Goal: Task Accomplishment & Management: Manage account settings

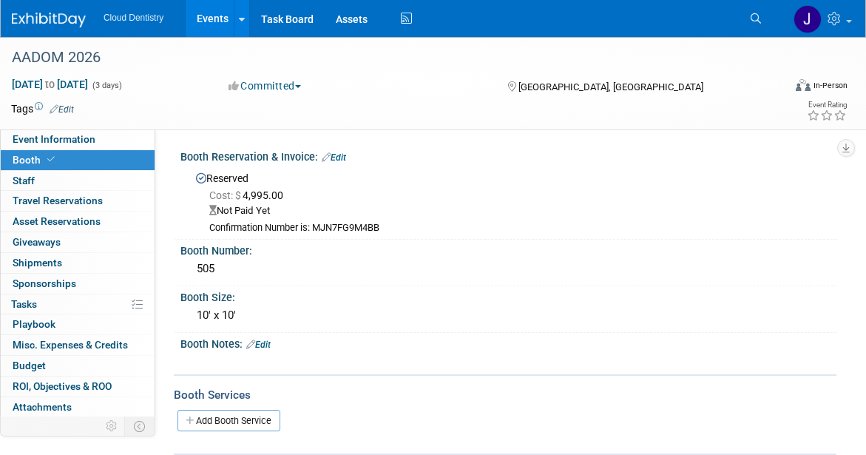
click at [212, 24] on link "Events" at bounding box center [213, 18] width 54 height 37
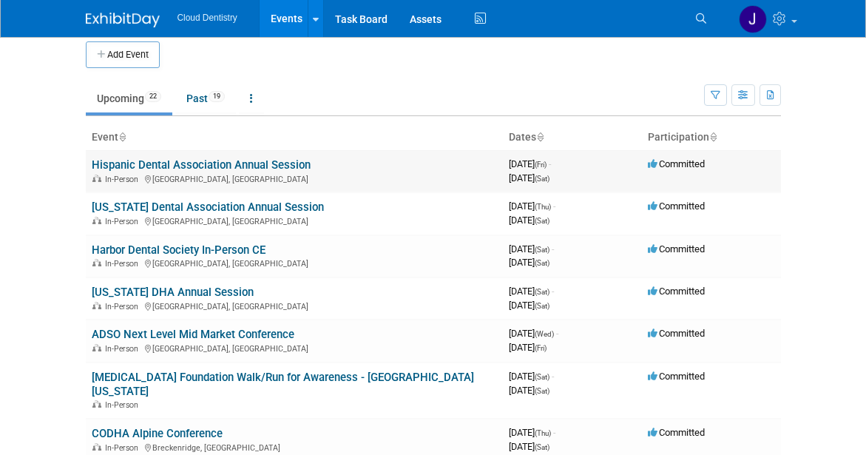
scroll to position [6, 0]
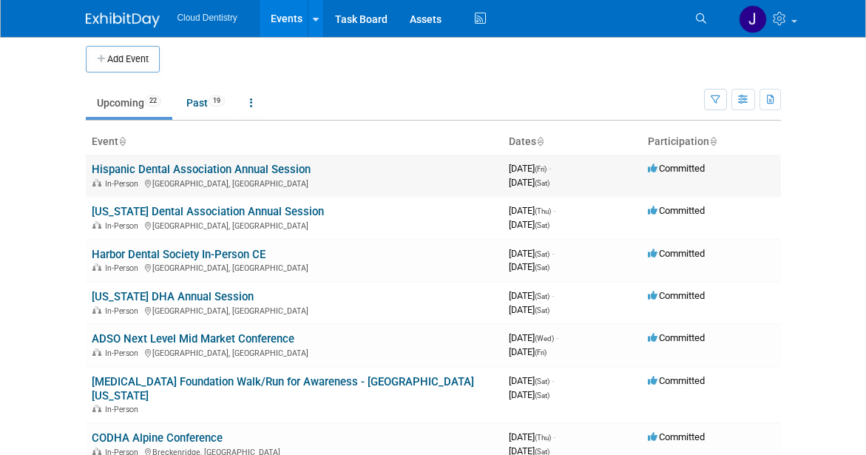
click at [236, 166] on link "Hispanic Dental Association Annual Session" at bounding box center [201, 169] width 219 height 13
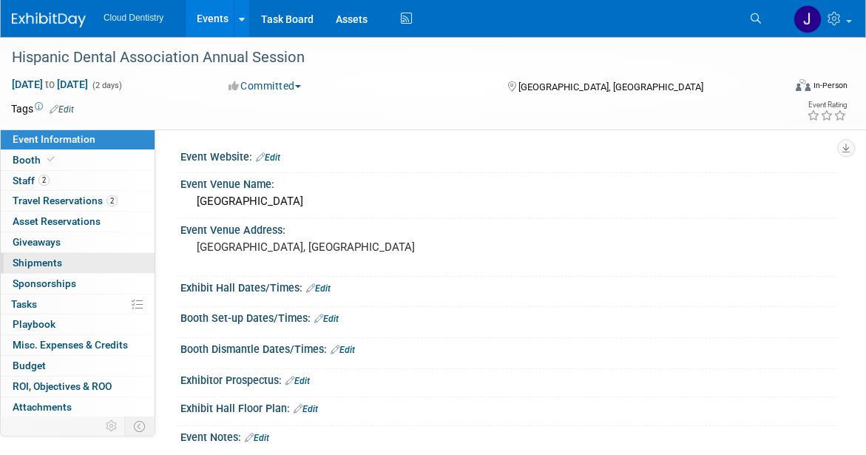
click at [66, 256] on link "0 Shipments 0" at bounding box center [78, 263] width 154 height 20
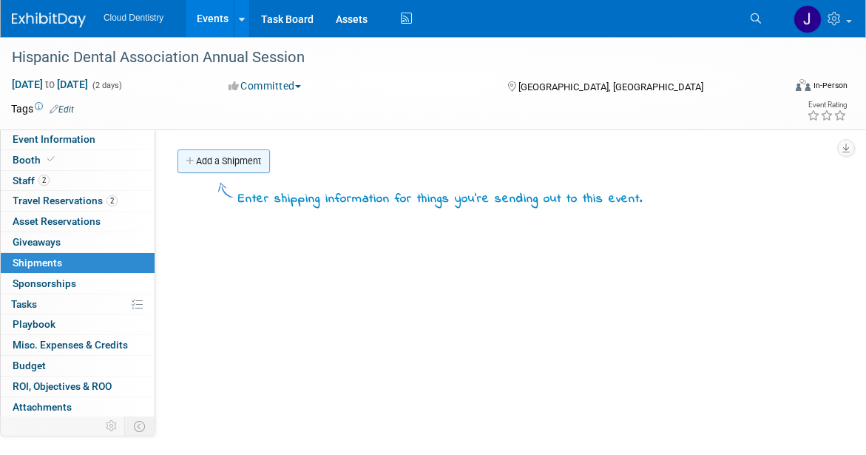
click at [234, 149] on link "Add a Shipment" at bounding box center [224, 161] width 92 height 24
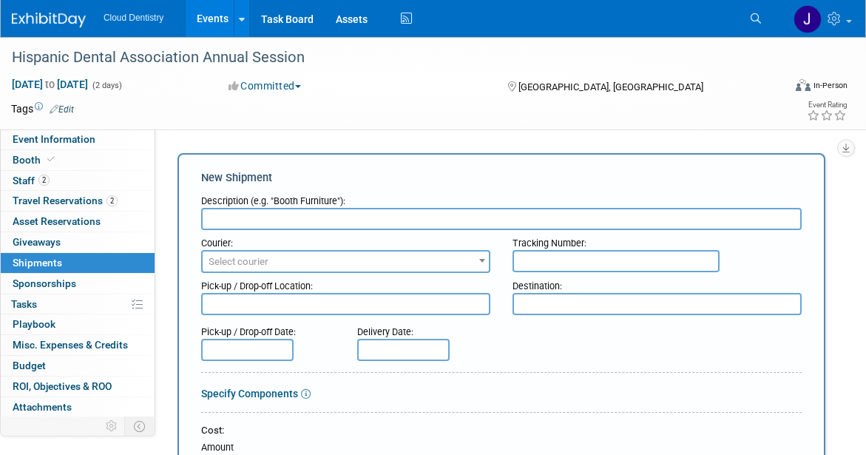
click at [266, 219] on input "text" at bounding box center [501, 219] width 601 height 22
type input "S"
type input "B"
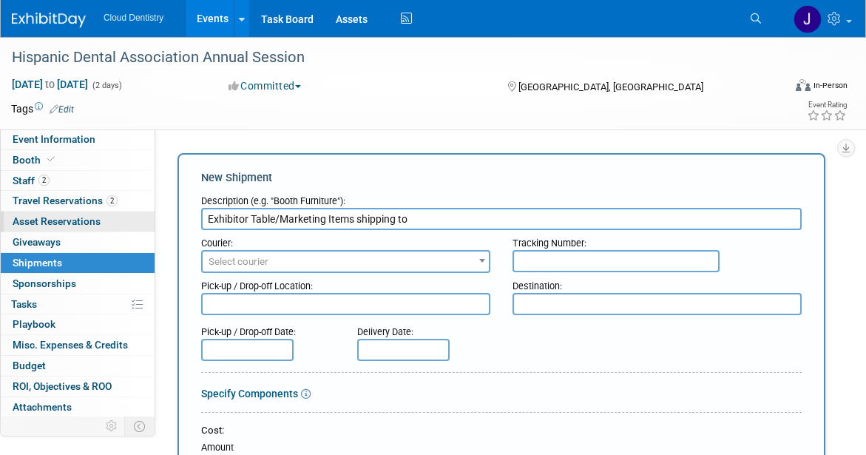
paste input "Fort Lauderdale Marriott Harbor Beach Resort & Spa"
type input "Exhibitor Table/Marketing Items shipping to Fort Lauderdale Marriott Harbor Bea…"
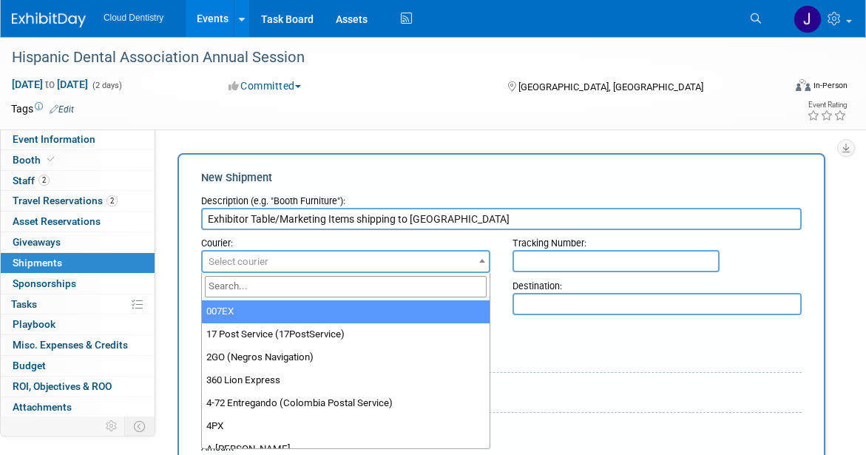
click at [391, 266] on span "Select courier" at bounding box center [346, 262] width 286 height 21
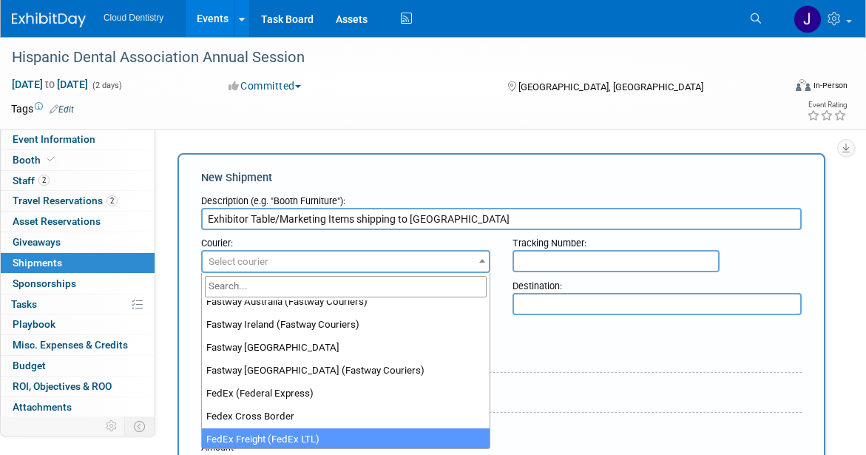
scroll to position [4819, 0]
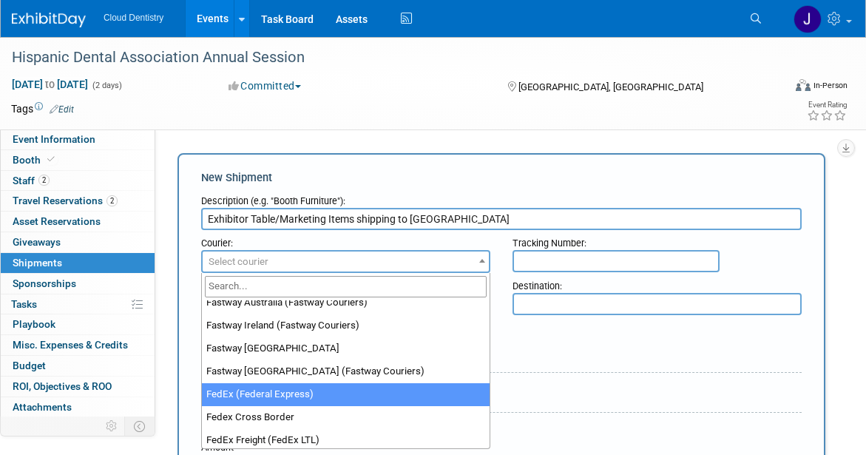
select select "206"
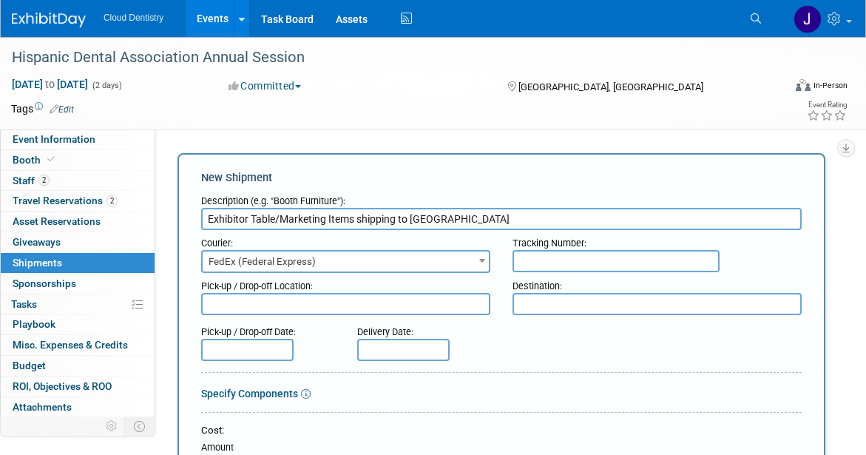
click at [617, 264] on input "text" at bounding box center [616, 261] width 207 height 22
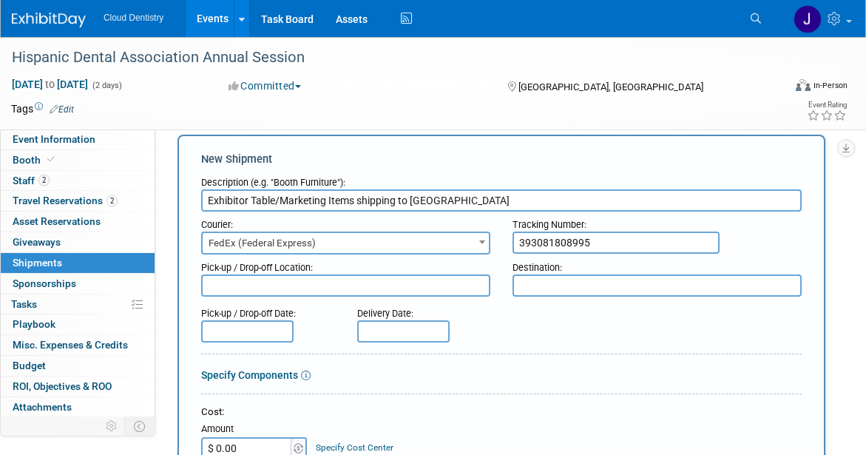
scroll to position [26, 0]
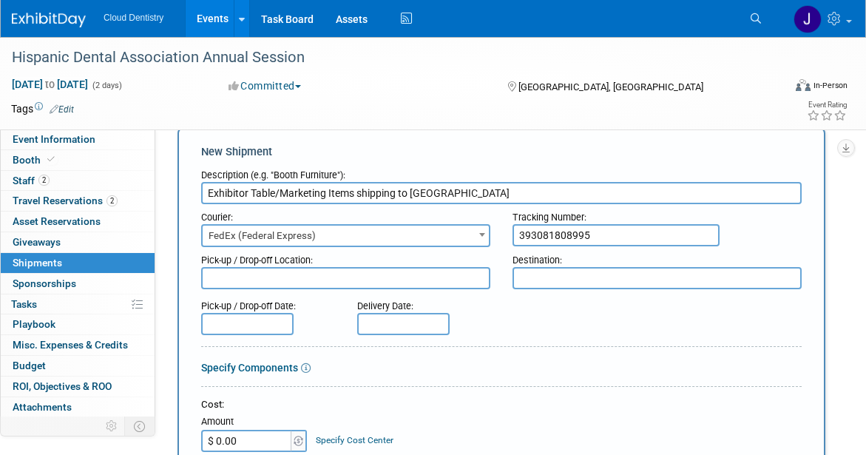
type input "393081808995"
click at [567, 286] on textarea at bounding box center [657, 278] width 289 height 22
click at [400, 326] on input "text" at bounding box center [403, 324] width 92 height 22
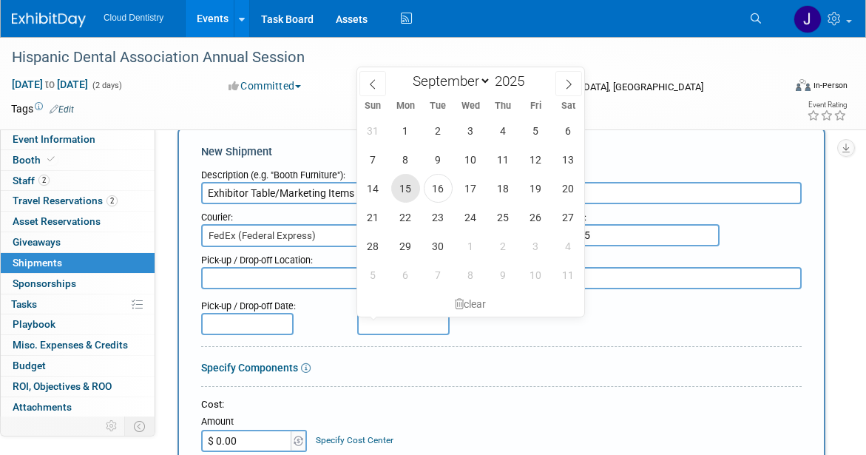
click at [408, 195] on span "15" at bounding box center [405, 188] width 29 height 29
type input "Sep 15, 2025"
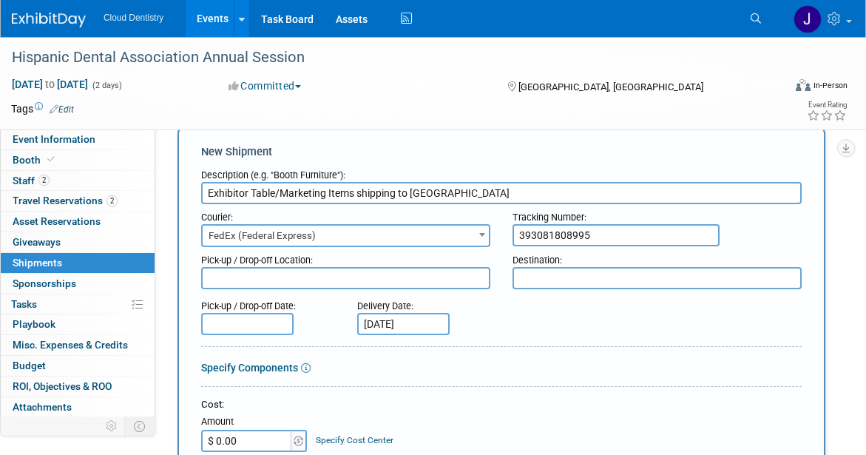
click at [521, 351] on div at bounding box center [501, 349] width 601 height 7
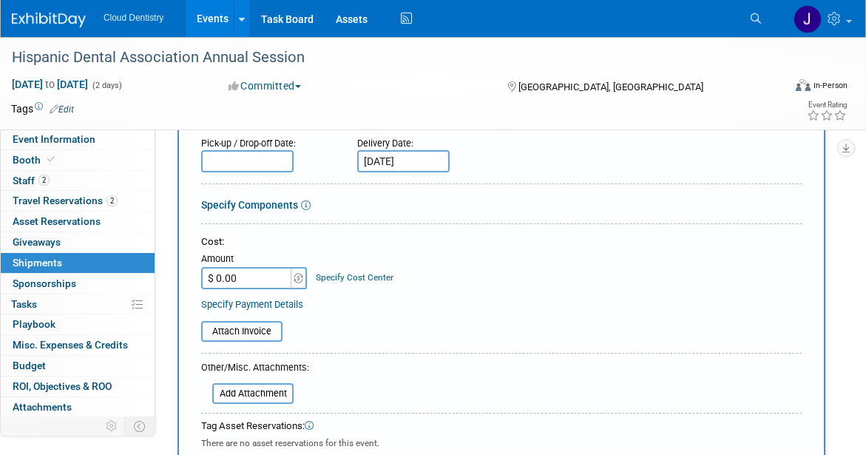
scroll to position [192, 0]
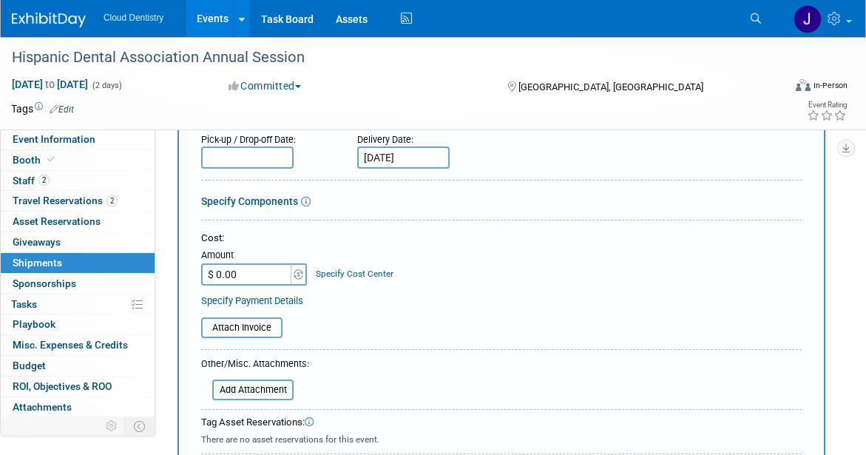
click at [241, 268] on input "$ 0.00" at bounding box center [247, 274] width 92 height 22
drag, startPoint x: 252, startPoint y: 281, endPoint x: 204, endPoint y: 273, distance: 48.8
click at [204, 274] on input "$ 0.00" at bounding box center [247, 274] width 92 height 22
type input "$ 264.89"
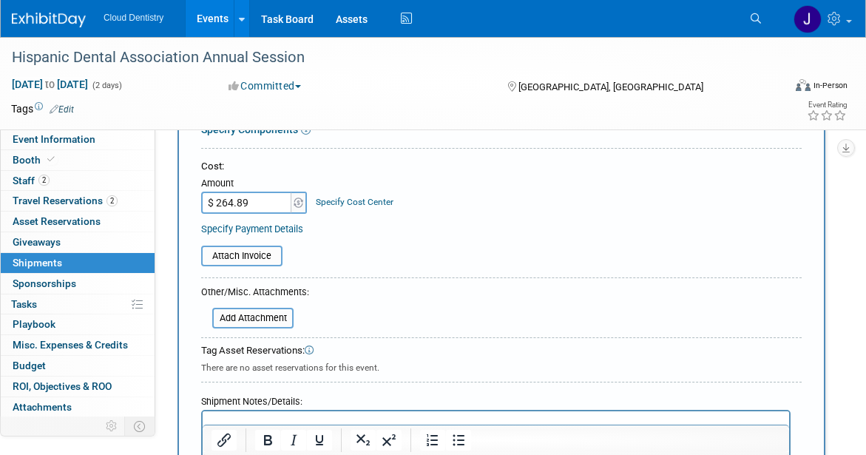
scroll to position [265, 0]
click at [246, 257] on input "file" at bounding box center [193, 255] width 176 height 18
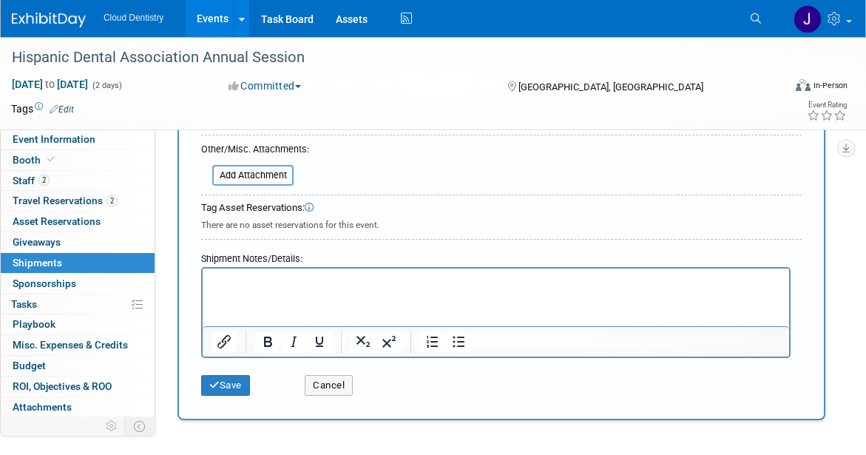
scroll to position [419, 0]
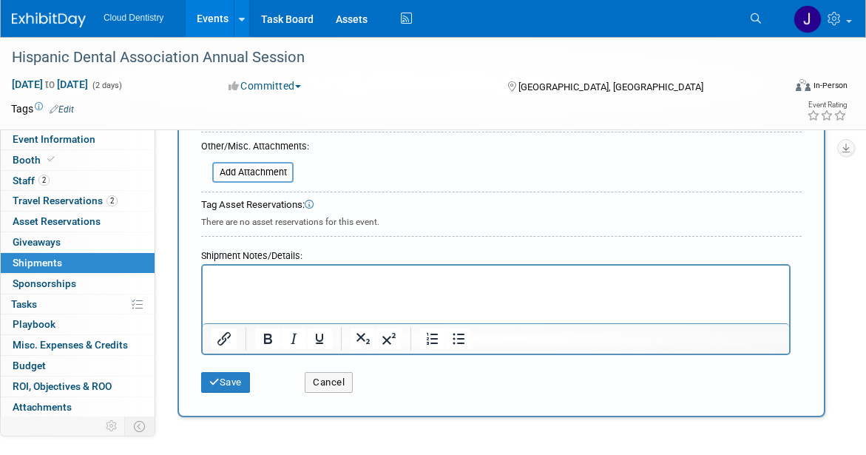
click at [325, 286] on html at bounding box center [496, 276] width 587 height 21
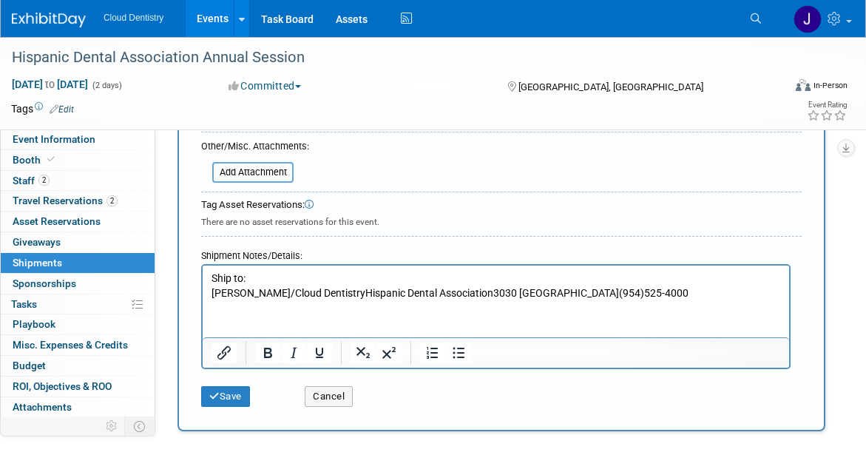
click at [362, 292] on p "Adriana Pustizzi/Cloud DentistryHispanic Dental Association3030 Holiday DriveFo…" at bounding box center [497, 293] width 570 height 15
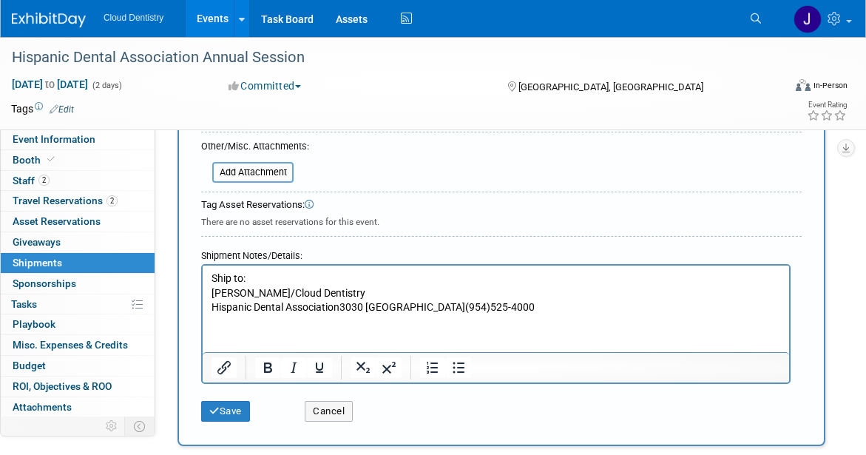
click at [343, 304] on p "Hispanic Dental Association3030 Holiday DriveFort Lauderdale, FL 33316(954)525-…" at bounding box center [497, 307] width 570 height 15
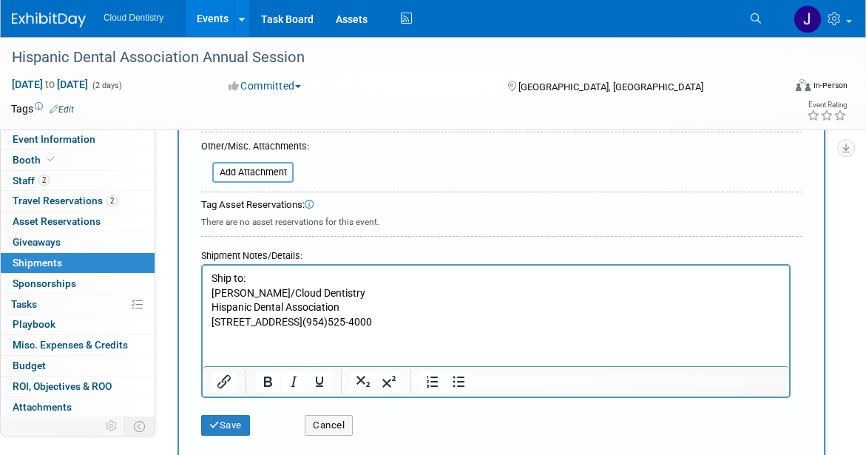
click at [296, 320] on p "3030 Holiday DriveFort Lauderdale, FL 33316(954)525-4000" at bounding box center [497, 322] width 570 height 15
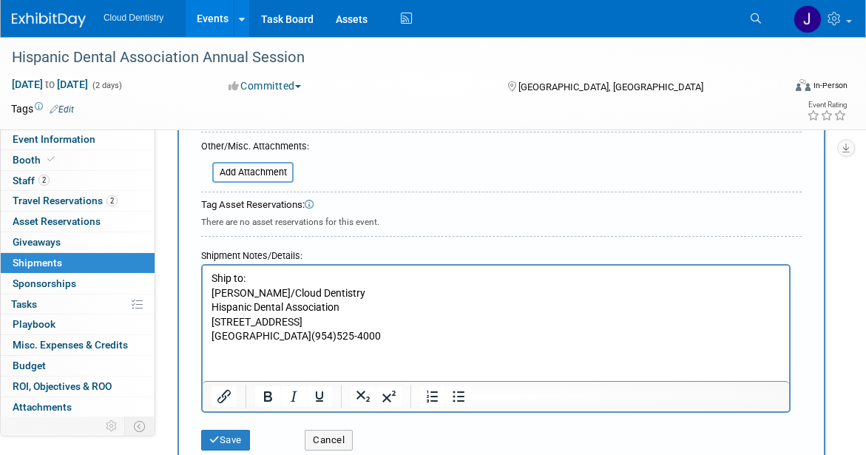
click at [332, 334] on p "Fort Lauderdale, FL 33316(954)525-4000" at bounding box center [497, 336] width 570 height 15
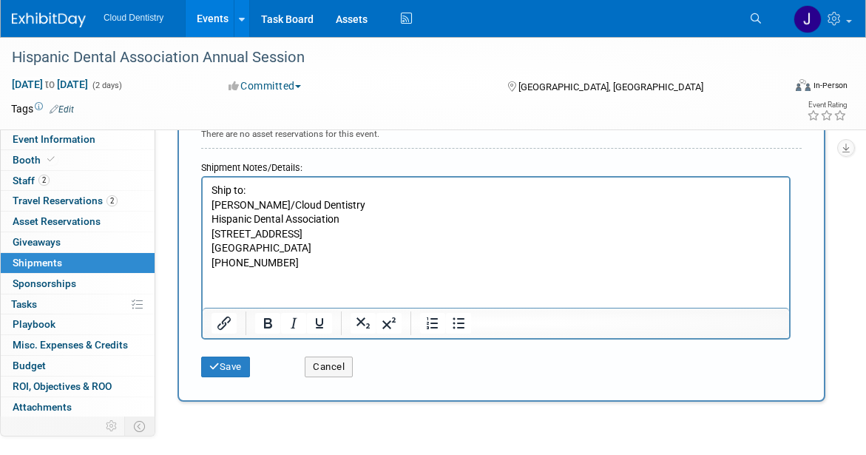
scroll to position [511, 0]
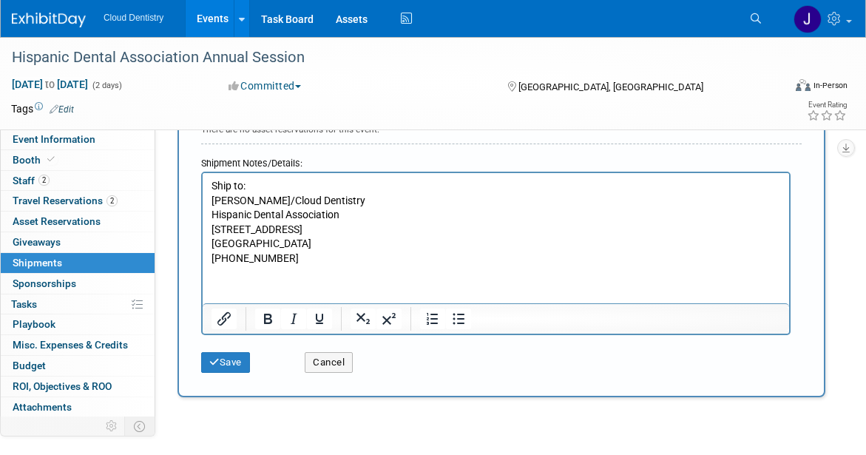
click at [229, 184] on p "Ship to:" at bounding box center [497, 186] width 570 height 15
click at [235, 360] on button "Save" at bounding box center [225, 362] width 49 height 21
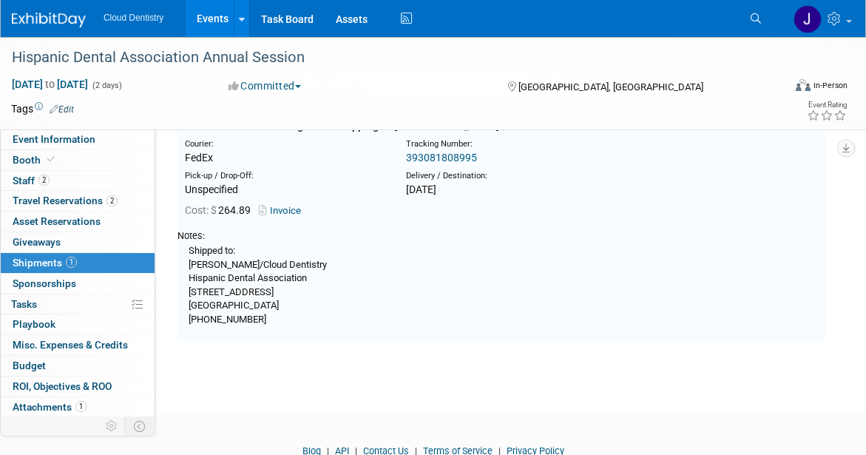
scroll to position [33, 0]
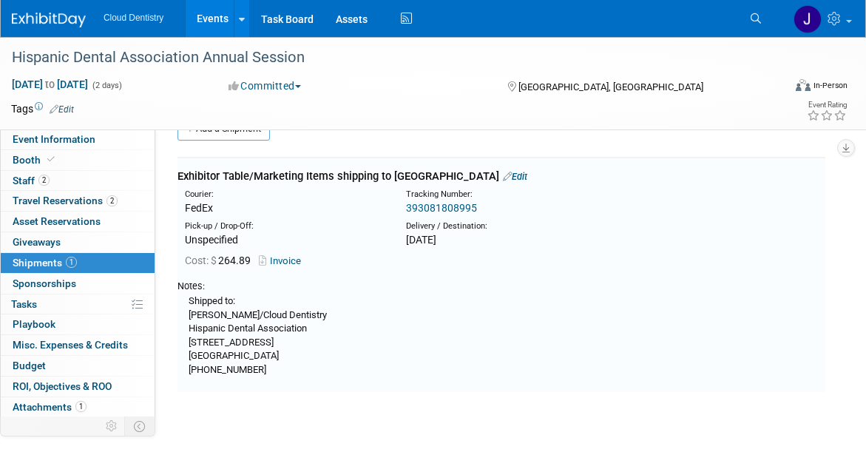
click at [462, 210] on link "393081808995" at bounding box center [441, 208] width 71 height 12
click at [528, 178] on link "Edit" at bounding box center [515, 176] width 24 height 11
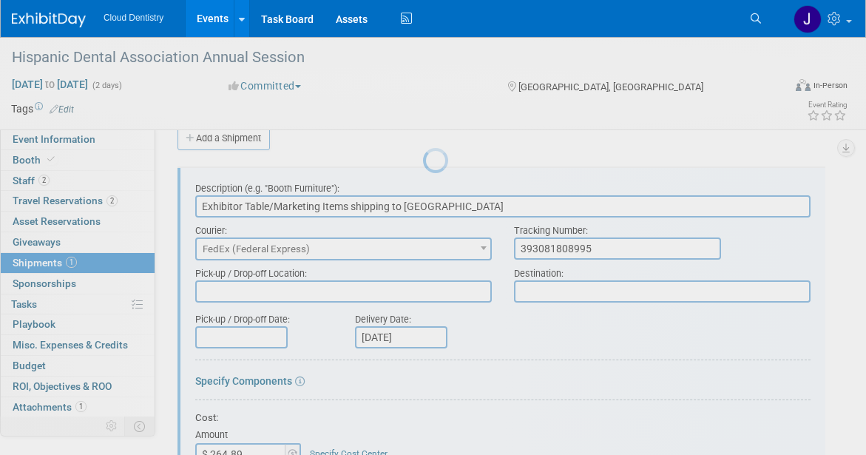
scroll to position [22, 0]
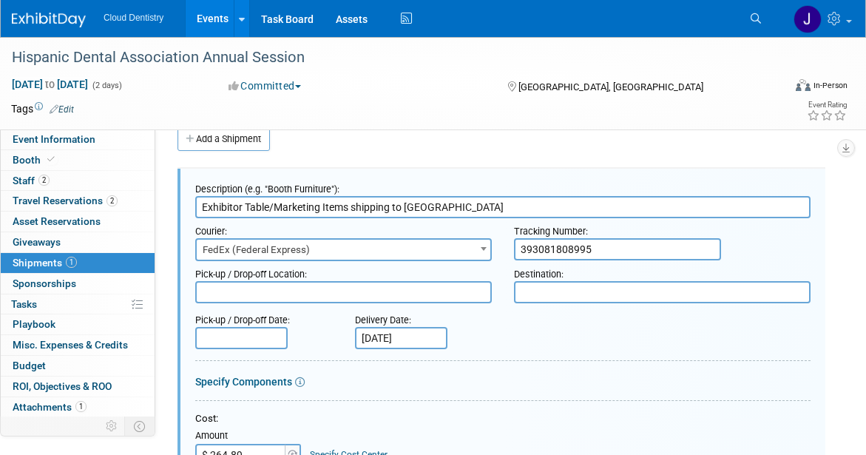
click at [294, 295] on textarea at bounding box center [343, 292] width 297 height 22
click at [469, 296] on textarea at bounding box center [343, 292] width 297 height 22
drag, startPoint x: 406, startPoint y: 205, endPoint x: 697, endPoint y: 200, distance: 290.8
click at [698, 201] on input "Exhibitor Table/Marketing Items shipping to Fort Lauderdale Marriott Harbor Bea…" at bounding box center [503, 207] width 616 height 22
click at [353, 284] on textarea at bounding box center [343, 292] width 297 height 22
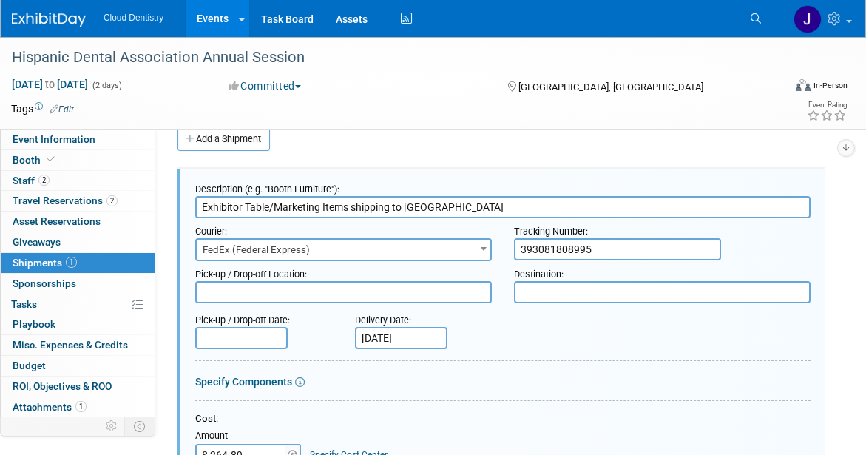
paste textarea "Fort Lauderdale Marriott Harbor Beach Resort & Spa"
type textarea "Fort Lauderdale Marriott Harbor Beach Resort & Spa"
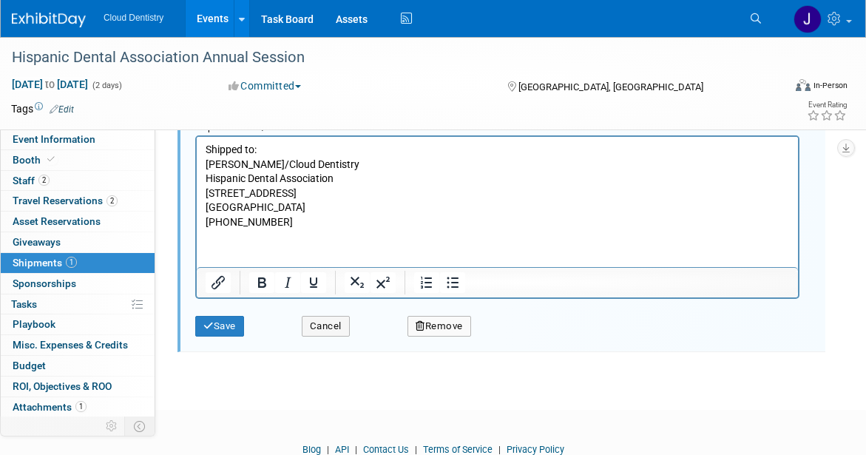
scroll to position [610, 0]
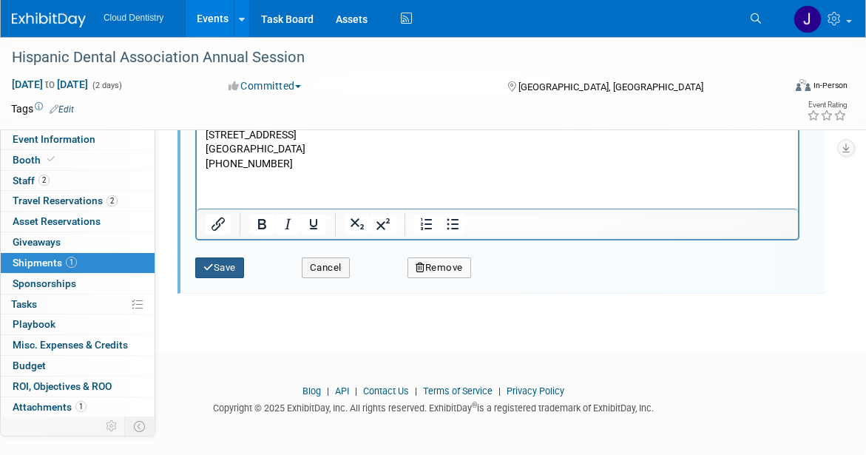
click at [233, 273] on button "Save" at bounding box center [219, 267] width 49 height 21
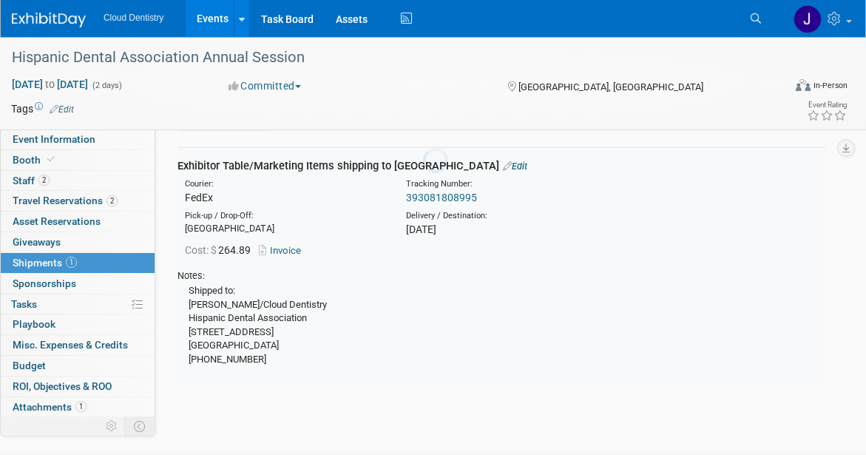
scroll to position [22, 0]
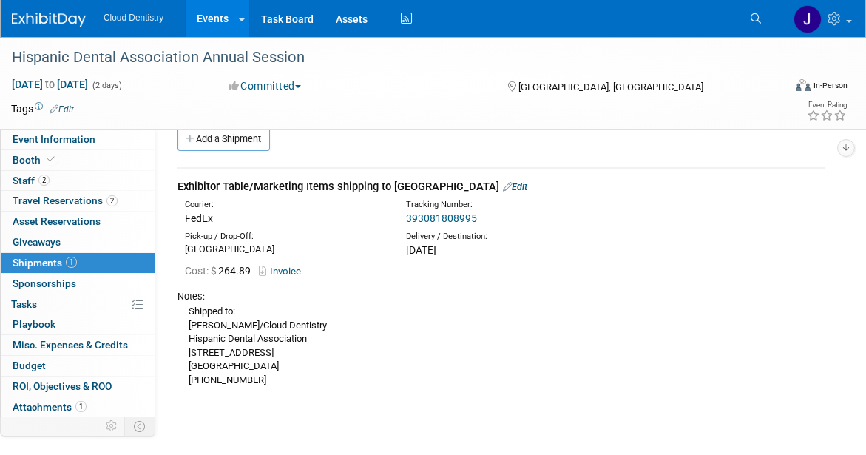
click at [425, 219] on link "393081808995" at bounding box center [441, 218] width 71 height 12
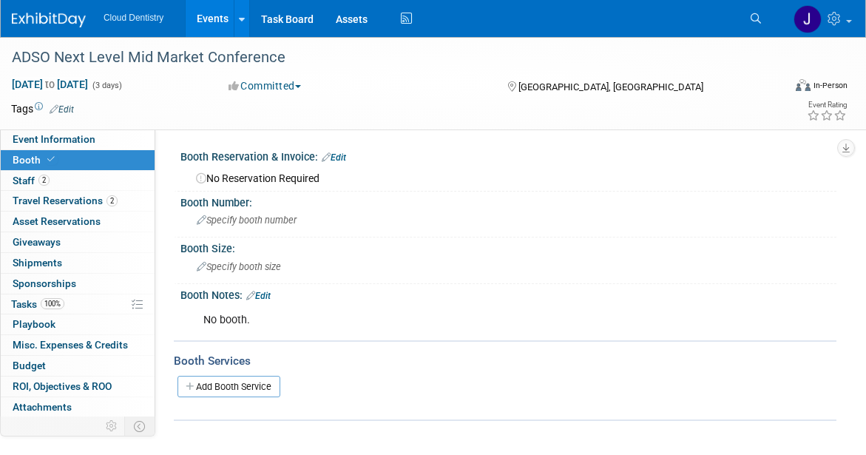
click at [207, 18] on link "Events" at bounding box center [213, 18] width 54 height 37
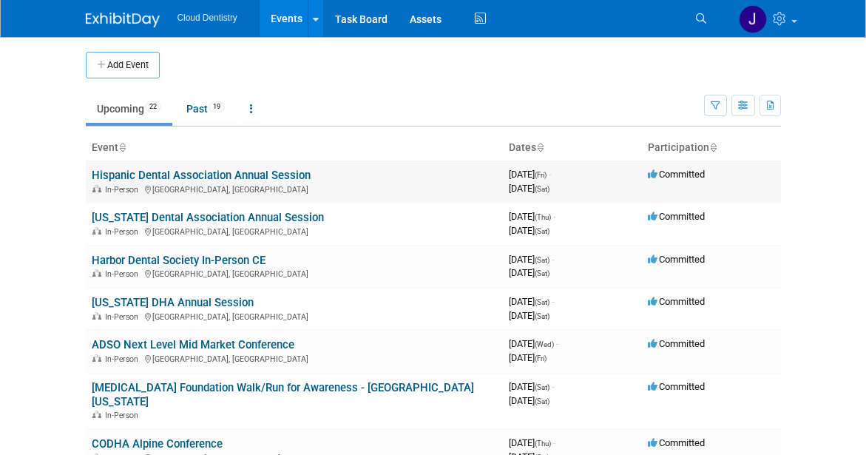
click at [226, 177] on link "Hispanic Dental Association Annual Session" at bounding box center [201, 175] width 219 height 13
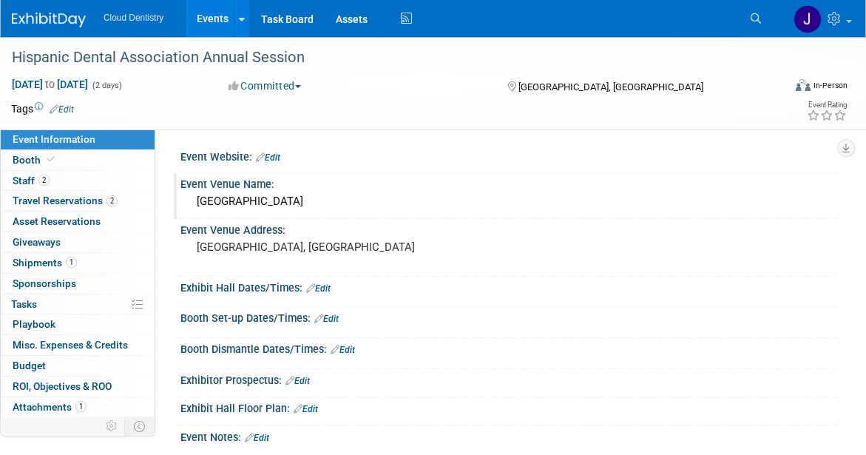
drag, startPoint x: 195, startPoint y: 200, endPoint x: 383, endPoint y: 201, distance: 187.9
click at [383, 201] on div "[GEOGRAPHIC_DATA]" at bounding box center [509, 201] width 634 height 23
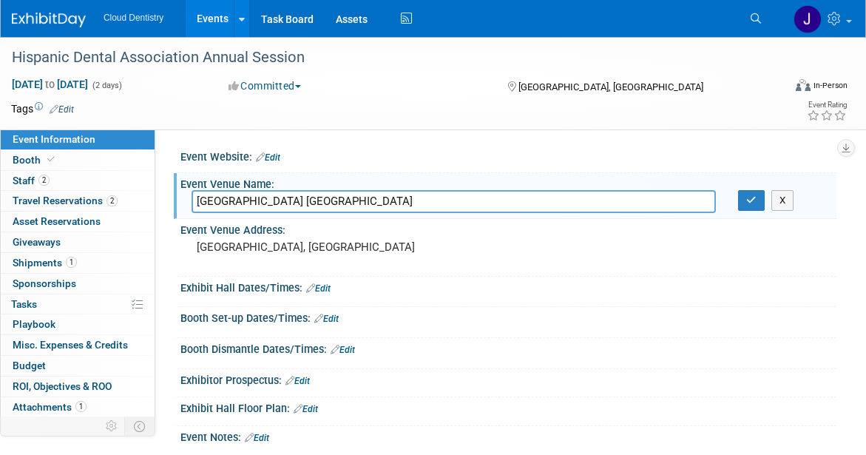
drag, startPoint x: 343, startPoint y: 198, endPoint x: 194, endPoint y: 199, distance: 149.4
click at [194, 199] on input "Marriott Harbor Beach ResortFort Lauderdale Marriott Beach Resort & Spa" at bounding box center [454, 201] width 525 height 23
type input "Fort Lauderdale Marriott Beach Resort & Spa"
click at [751, 197] on icon "button" at bounding box center [751, 200] width 10 height 10
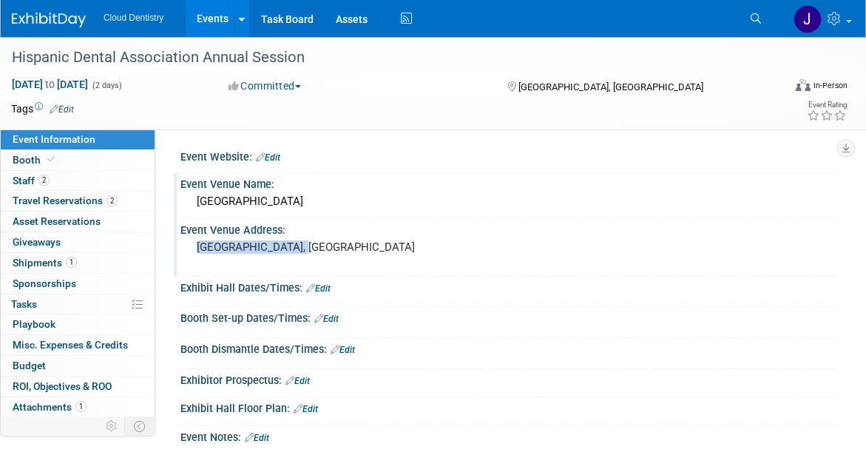
drag, startPoint x: 313, startPoint y: 246, endPoint x: 181, endPoint y: 251, distance: 131.8
click at [181, 251] on div "[GEOGRAPHIC_DATA], [GEOGRAPHIC_DATA]" at bounding box center [318, 255] width 274 height 36
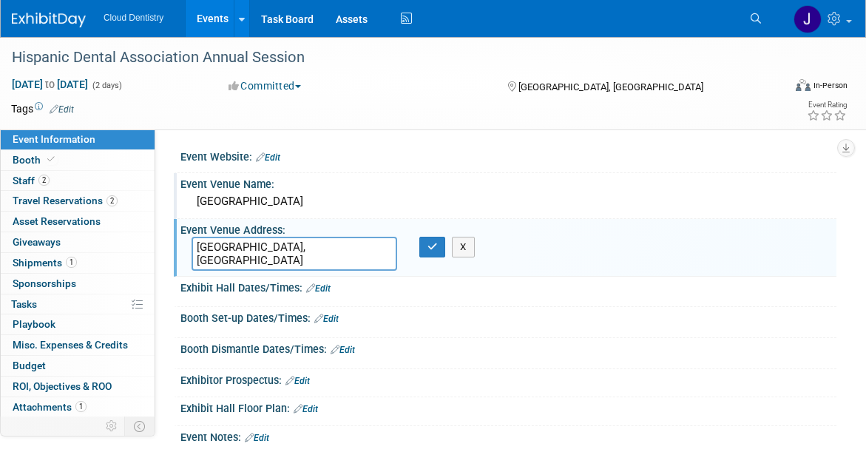
drag, startPoint x: 331, startPoint y: 247, endPoint x: 195, endPoint y: 245, distance: 136.9
click at [195, 245] on textarea "[GEOGRAPHIC_DATA], [GEOGRAPHIC_DATA]" at bounding box center [295, 254] width 206 height 34
type textarea "3030 Holiday Dr. Fort Lauderdale, FL 33316"
click at [434, 250] on icon "button" at bounding box center [433, 247] width 10 height 10
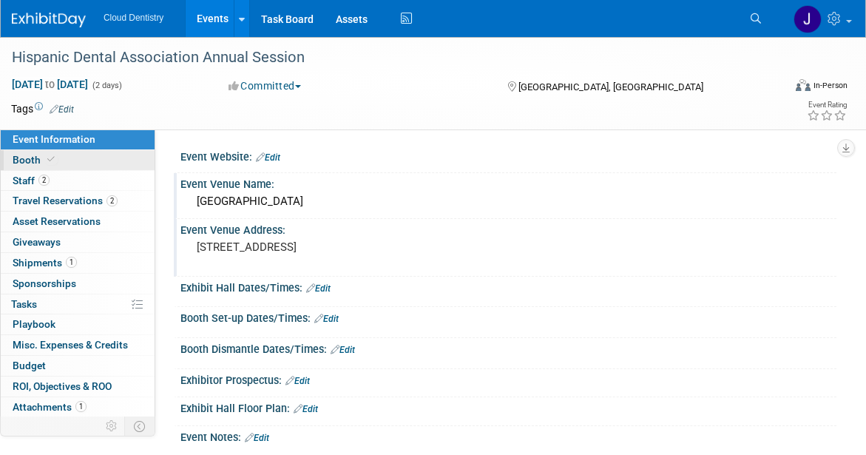
click at [80, 161] on link "Booth" at bounding box center [78, 160] width 154 height 20
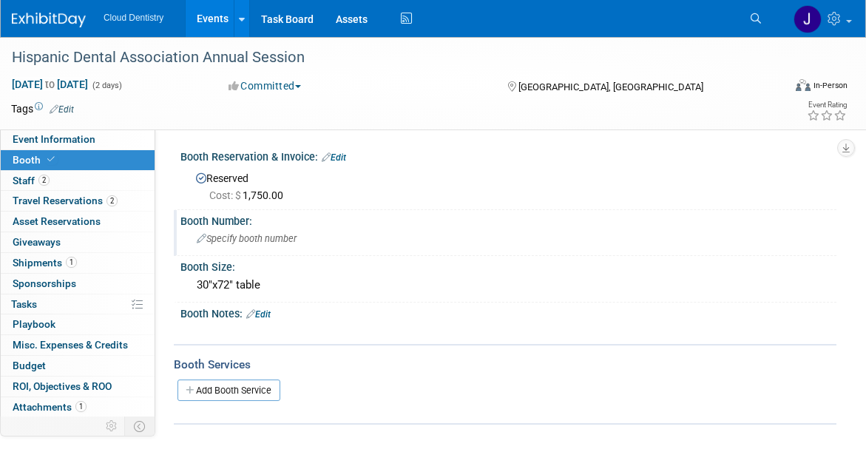
click at [282, 240] on span "Specify booth number" at bounding box center [247, 238] width 100 height 11
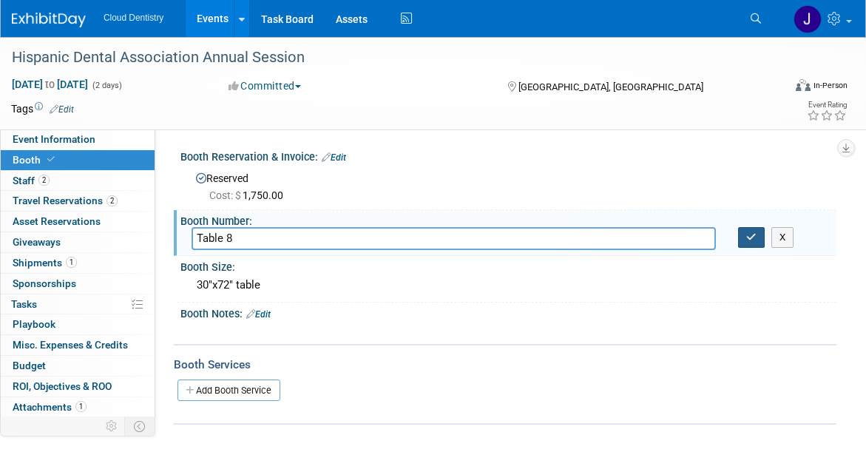
type input "Table 8"
click at [755, 234] on icon "button" at bounding box center [751, 237] width 10 height 10
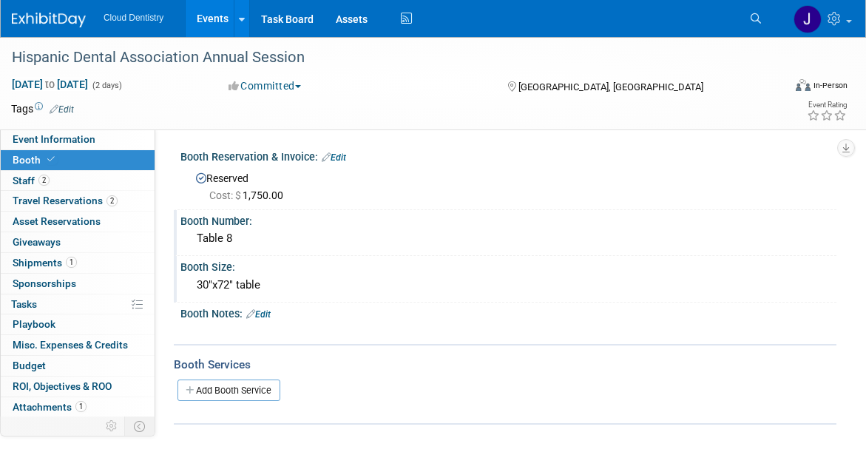
click at [260, 291] on div "30"x72" table" at bounding box center [509, 285] width 634 height 23
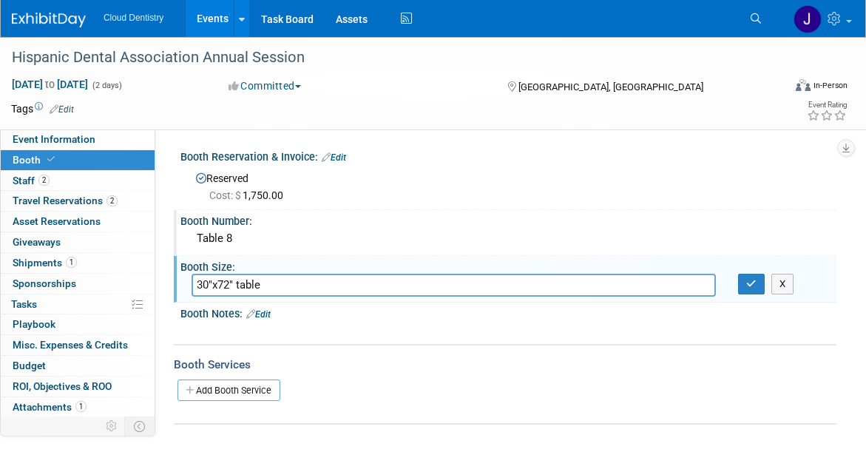
drag, startPoint x: 285, startPoint y: 289, endPoint x: 161, endPoint y: 283, distance: 124.5
click at [161, 283] on div "Event Website: Edit Event Venue Name: Fort Lauderdale Marriott Beach Resort & S…" at bounding box center [495, 283] width 681 height 309
type input "6' table"
click at [752, 284] on icon "button" at bounding box center [751, 284] width 10 height 10
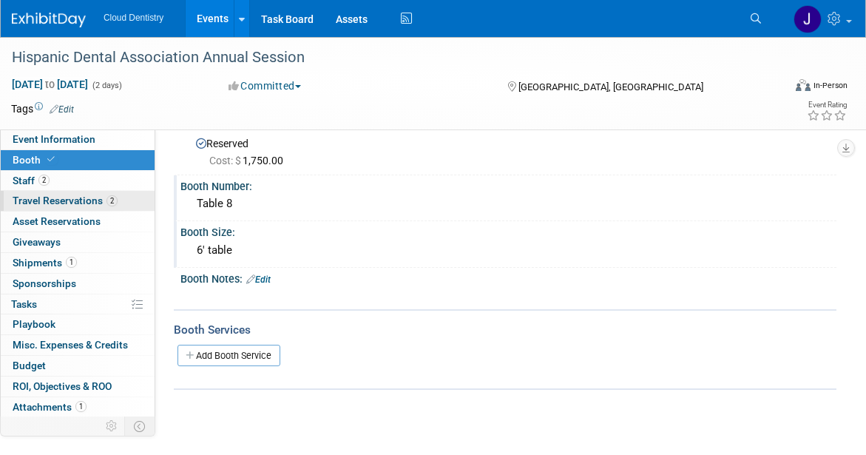
scroll to position [42, 0]
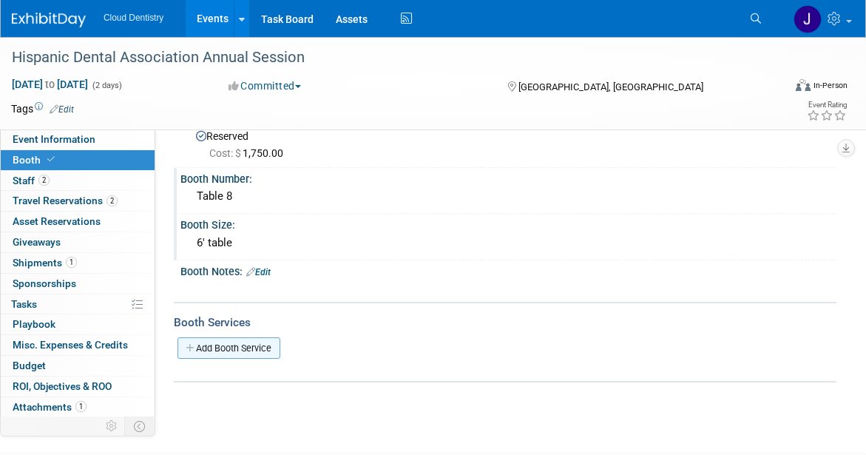
click at [223, 351] on link "Add Booth Service" at bounding box center [229, 347] width 103 height 21
click at [0, 0] on div at bounding box center [0, 0] width 0 height 0
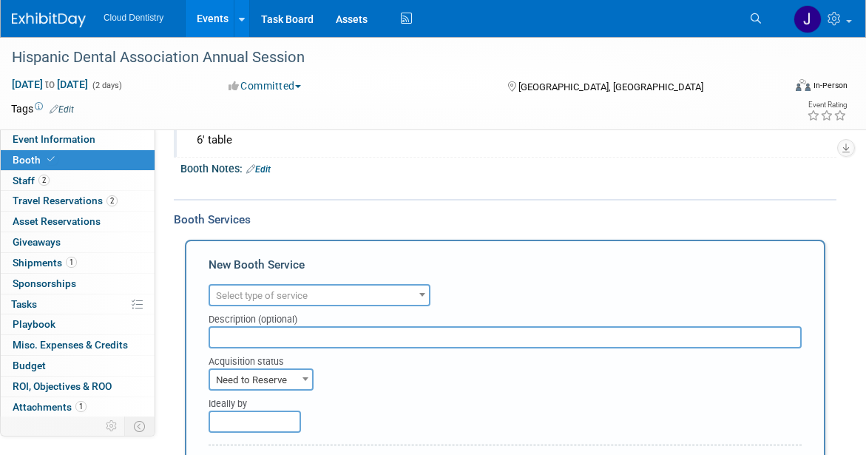
scroll to position [151, 0]
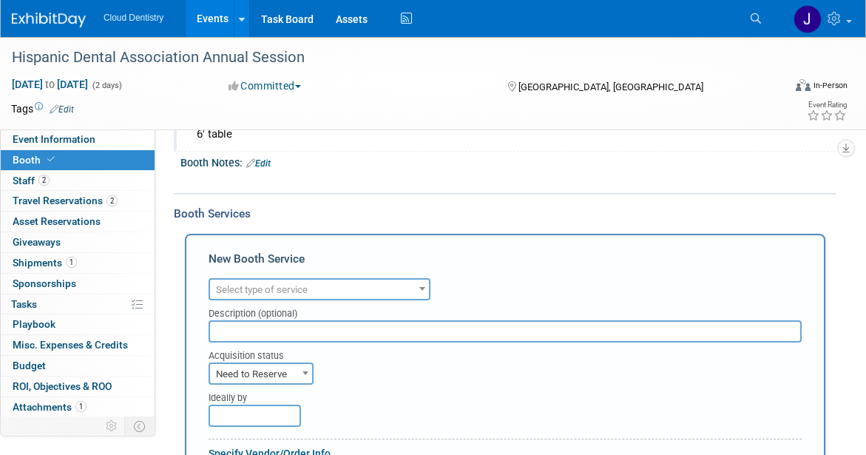
click at [289, 301] on div "Description (optional)" at bounding box center [505, 310] width 593 height 20
click at [291, 296] on span "Select type of service" at bounding box center [319, 290] width 219 height 21
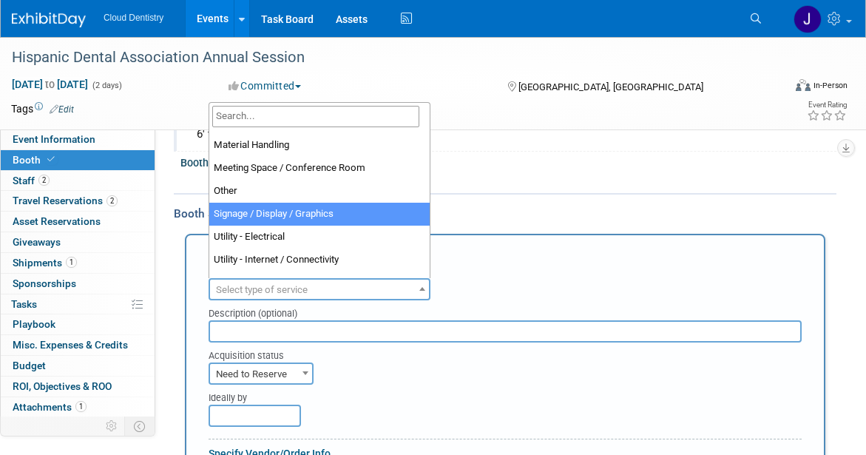
scroll to position [380, 0]
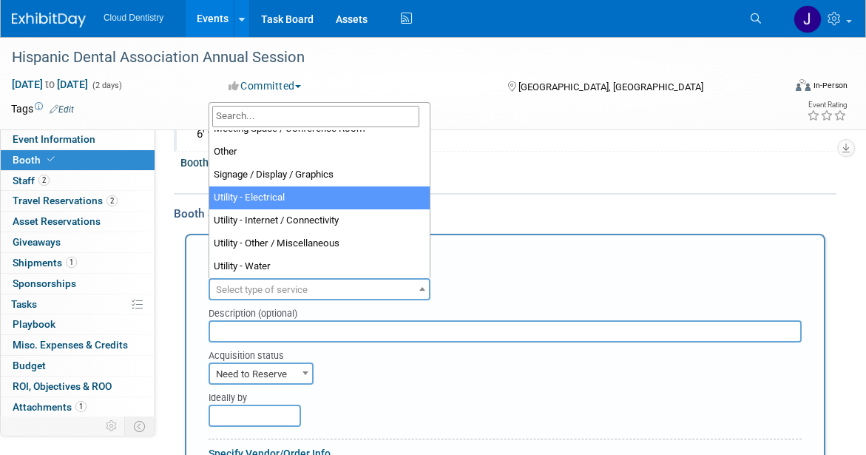
select select "8"
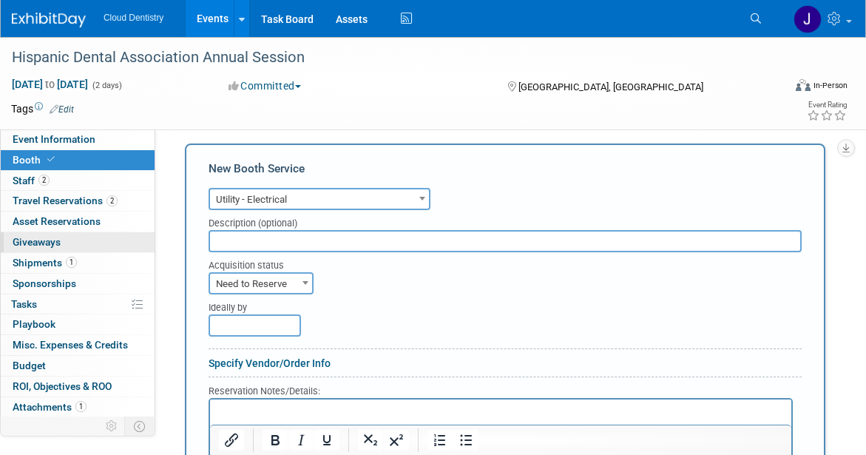
scroll to position [245, 0]
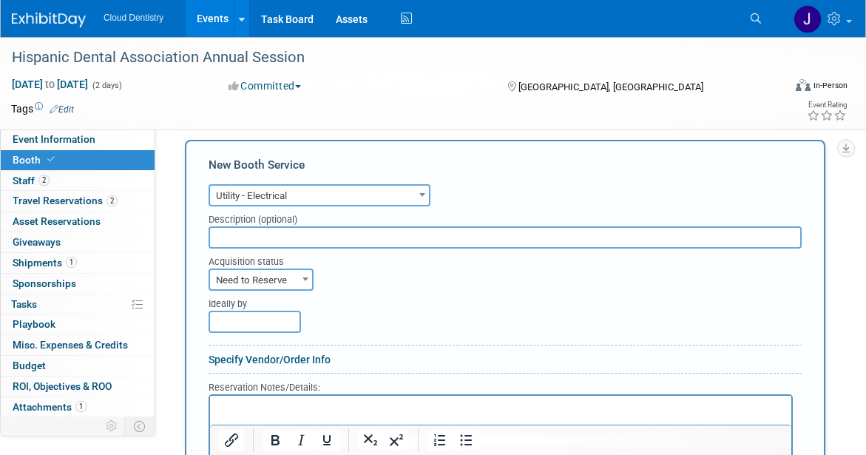
click at [318, 247] on input "text" at bounding box center [505, 237] width 593 height 22
drag, startPoint x: 232, startPoint y: 239, endPoint x: 223, endPoint y: 240, distance: 9.0
click at [223, 240] on input "1 x 10Amp" at bounding box center [505, 237] width 593 height 22
click at [301, 237] on input "1 - 10Amp" at bounding box center [505, 237] width 593 height 22
type input "1 - 10Amp and 1 power strip"
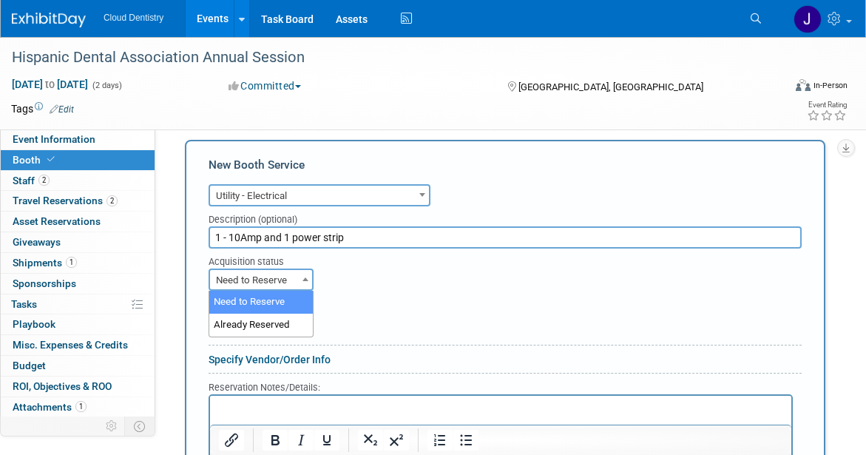
click at [264, 288] on span "Need to Reserve" at bounding box center [261, 280] width 102 height 21
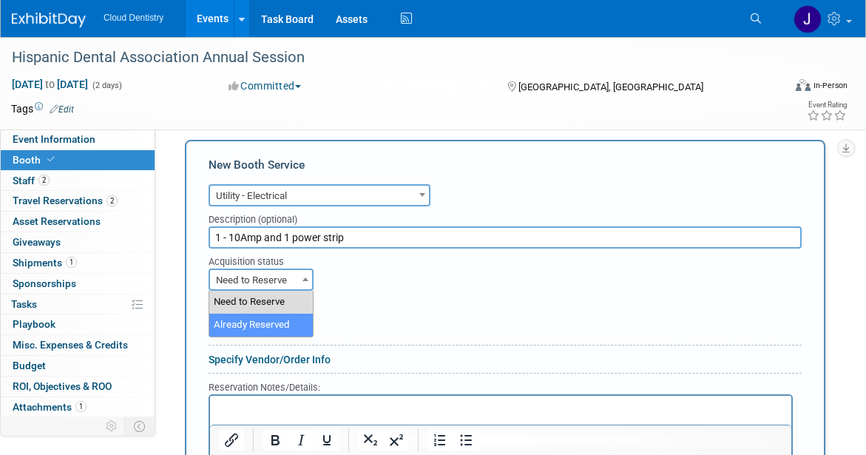
select select "2"
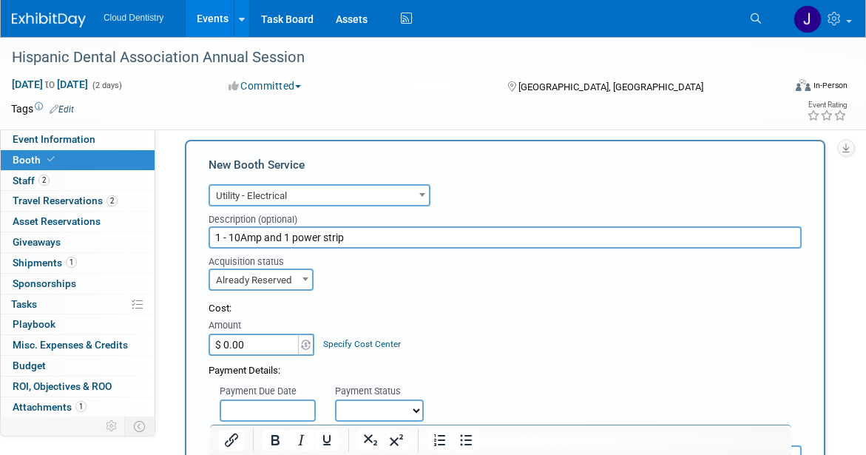
click at [262, 339] on input "$ 0.00" at bounding box center [255, 345] width 92 height 22
type input "$ 587.43"
click at [424, 306] on div "Cost:" at bounding box center [505, 309] width 593 height 14
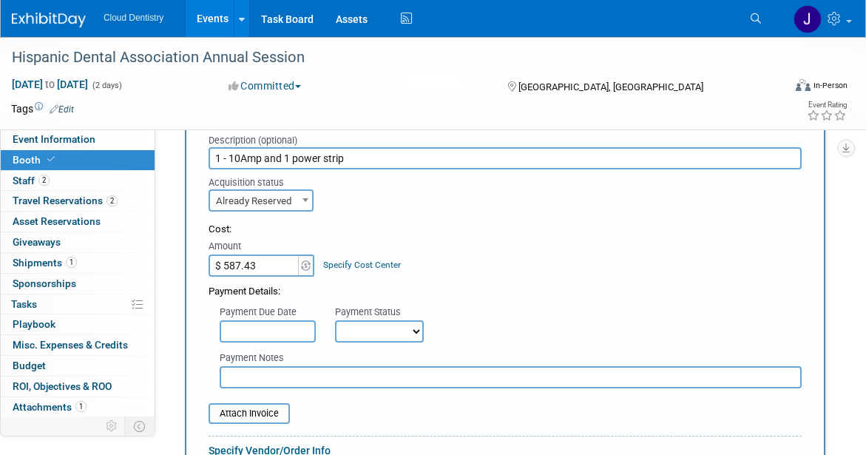
scroll to position [326, 0]
click at [386, 331] on select "Not Paid Yet Partially Paid Paid in Full" at bounding box center [379, 330] width 89 height 22
select select "1"
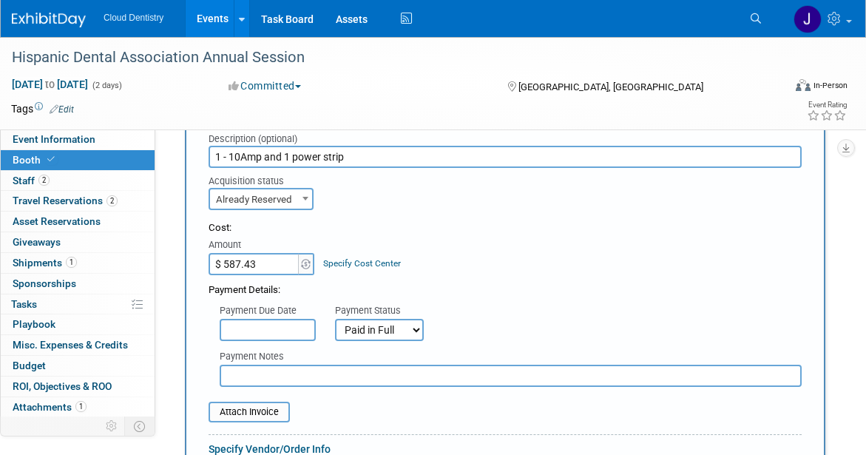
click at [335, 319] on select "Not Paid Yet Partially Paid Paid in Full" at bounding box center [379, 330] width 89 height 22
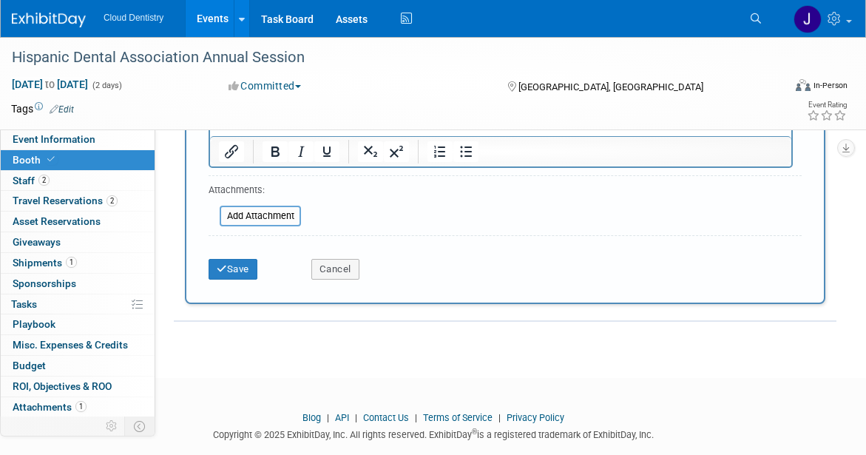
scroll to position [733, 0]
click at [239, 269] on button "Save" at bounding box center [233, 267] width 49 height 21
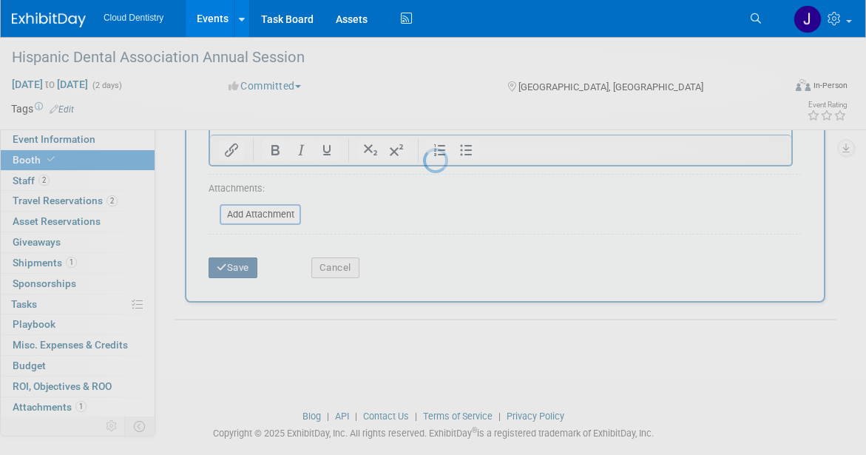
scroll to position [244, 0]
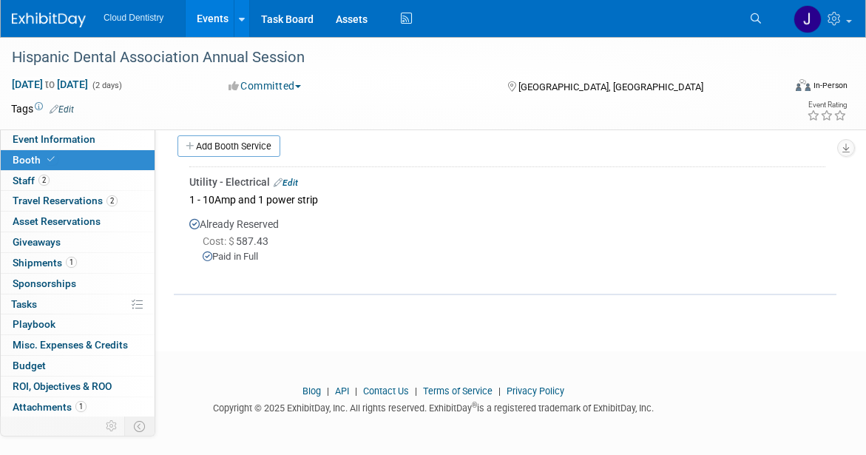
click at [289, 181] on link "Edit" at bounding box center [286, 183] width 24 height 10
click at [0, 0] on div at bounding box center [0, 0] width 0 height 0
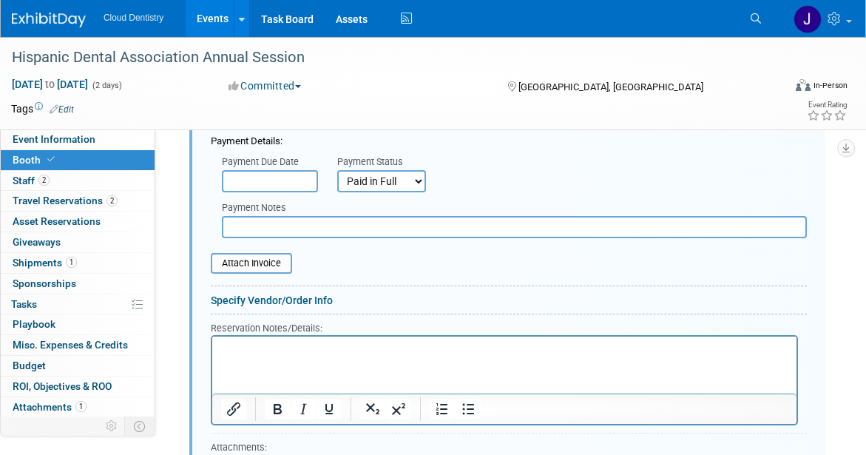
scroll to position [479, 0]
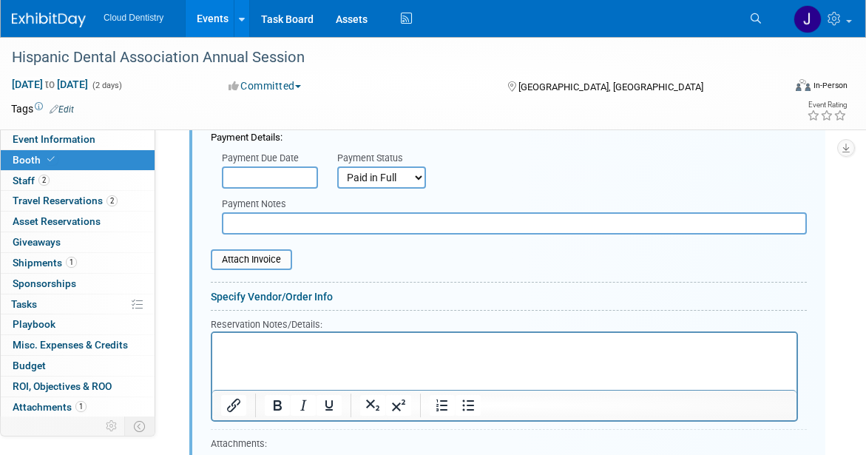
click at [282, 297] on link "Specify Vendor/Order Info" at bounding box center [272, 297] width 122 height 12
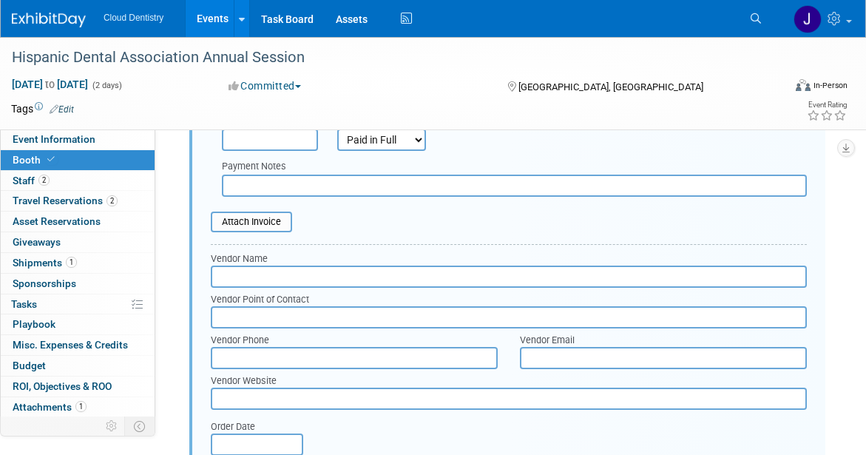
scroll to position [519, 0]
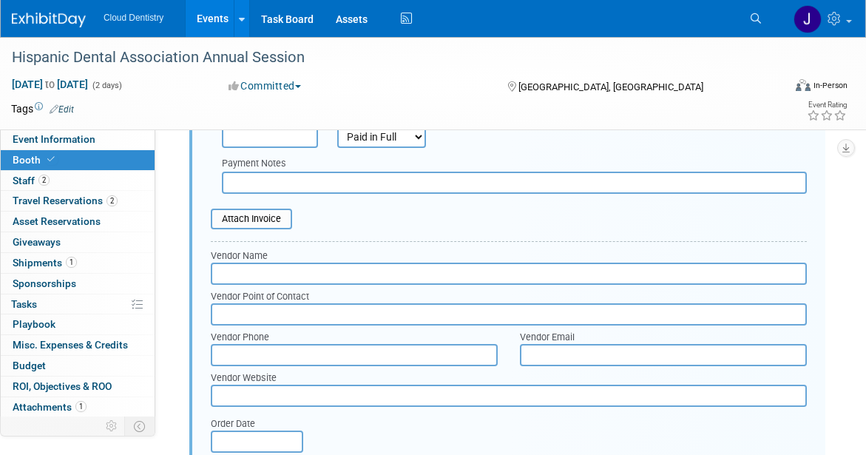
click at [372, 287] on div "Vendor Point of Contact" at bounding box center [509, 305] width 619 height 41
click at [372, 267] on input "text" at bounding box center [509, 274] width 596 height 22
type input "EventNow/Encore"
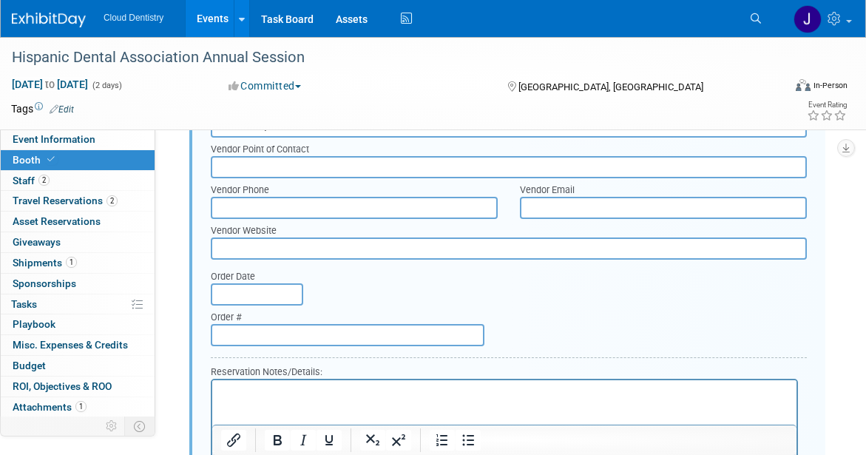
scroll to position [667, 0]
click at [374, 336] on input "text" at bounding box center [348, 334] width 274 height 22
paste input "ECOM-000434330"
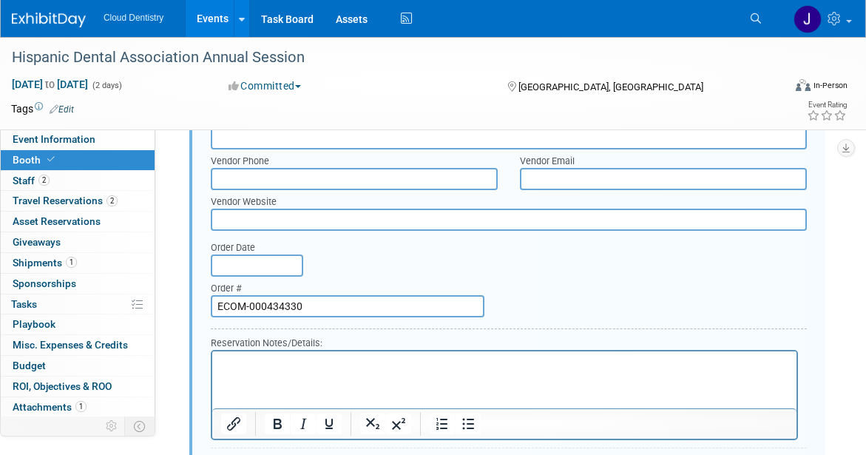
scroll to position [694, 0]
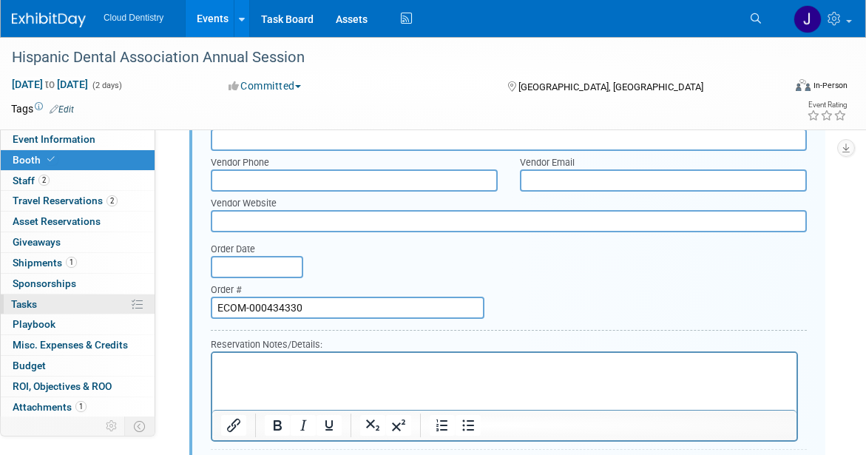
type input "ECOM-000434330"
click at [247, 267] on input "text" at bounding box center [257, 267] width 92 height 22
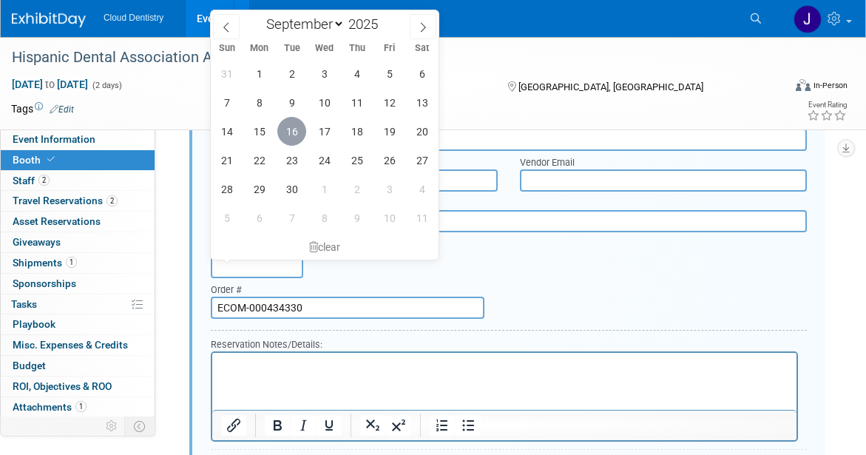
click at [292, 135] on span "16" at bounding box center [291, 131] width 29 height 29
type input "Sep 16, 2025"
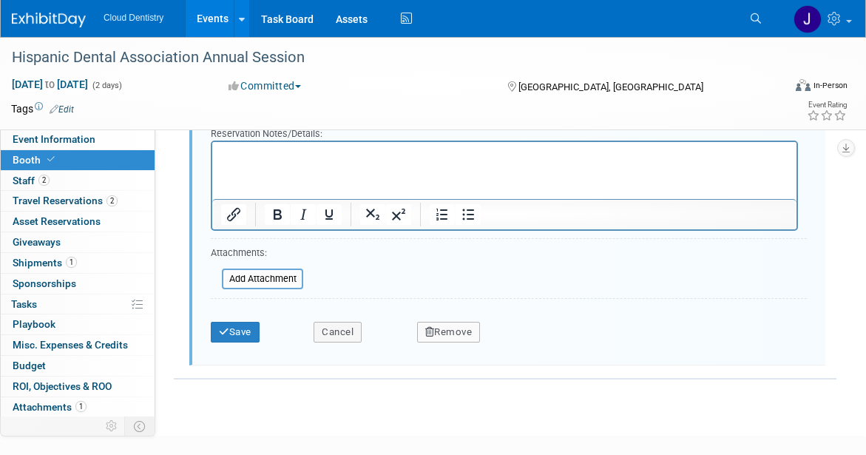
scroll to position [906, 0]
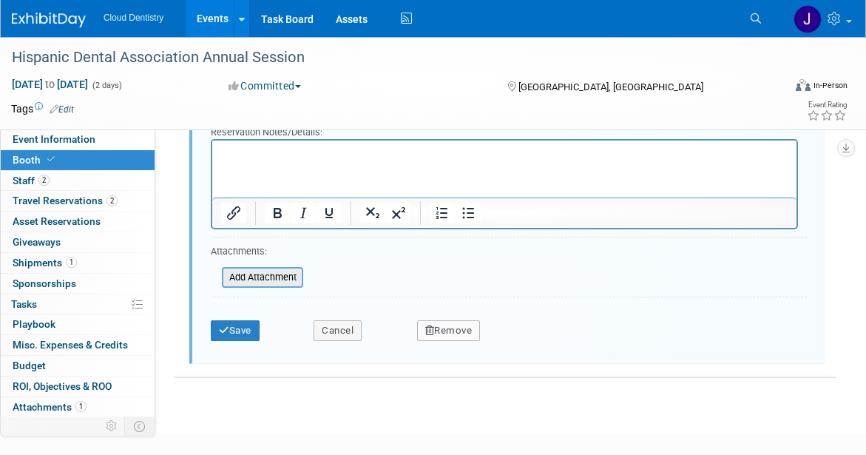
click at [265, 281] on input "file" at bounding box center [214, 278] width 176 height 18
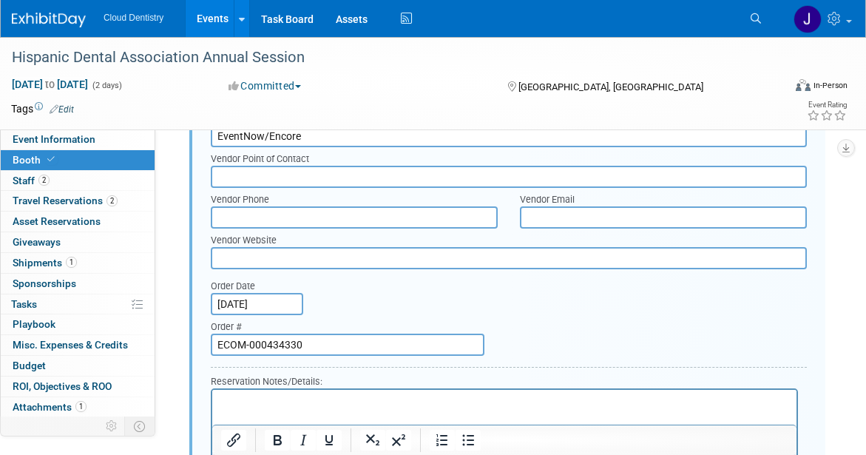
scroll to position [643, 0]
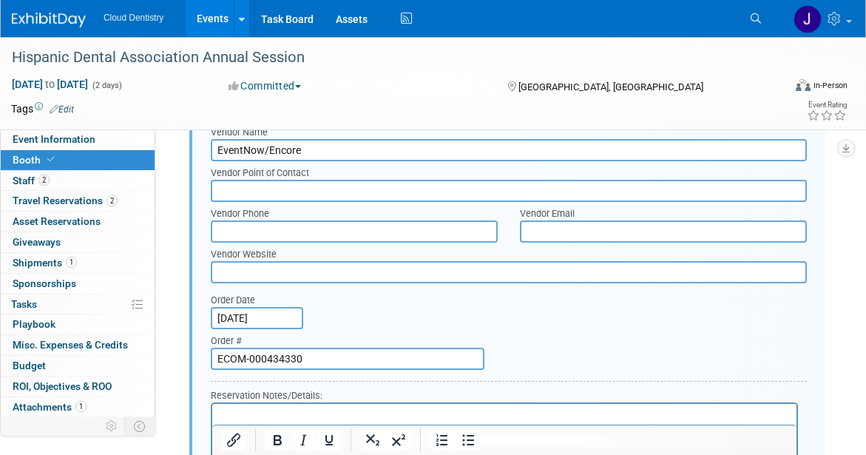
click at [304, 186] on input "text" at bounding box center [509, 191] width 596 height 22
paste input "Exhibit Customer Support team"
click at [340, 188] on input "Exhibit Customer Support team" at bounding box center [509, 191] width 596 height 22
type input "Exhibit Customer Support Team"
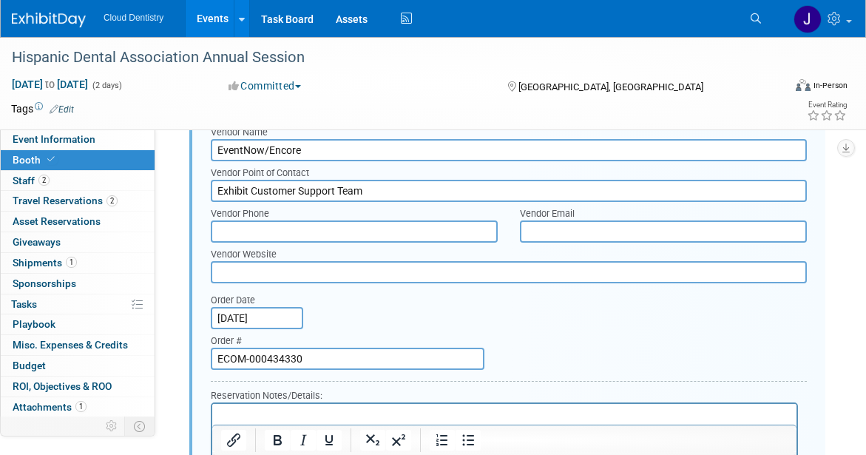
click at [360, 239] on input "text" at bounding box center [354, 231] width 287 height 22
paste input "800-966-4498"
type input "800-966-4498"
click at [592, 226] on input "text" at bounding box center [663, 231] width 287 height 22
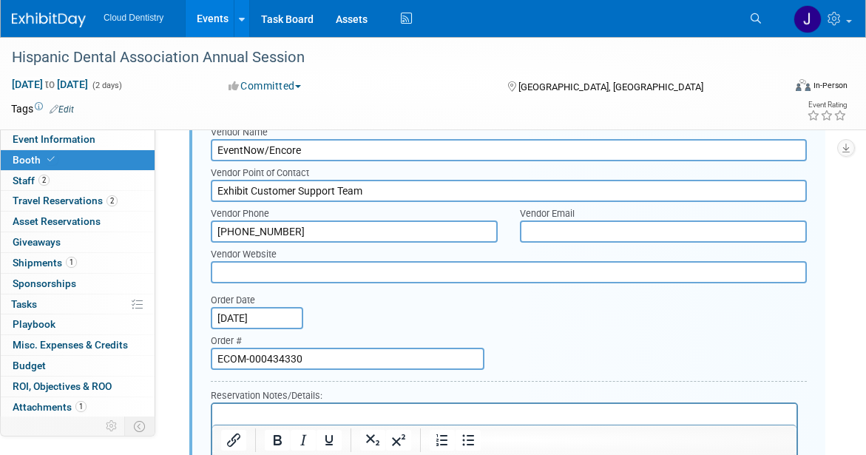
paste input "[EMAIL_ADDRESS][DOMAIN_NAME]"
type input "[EMAIL_ADDRESS][DOMAIN_NAME]"
click at [589, 317] on div "Order Date Sep 16, 2025 Order # ECOM-000434330" at bounding box center [509, 332] width 619 height 87
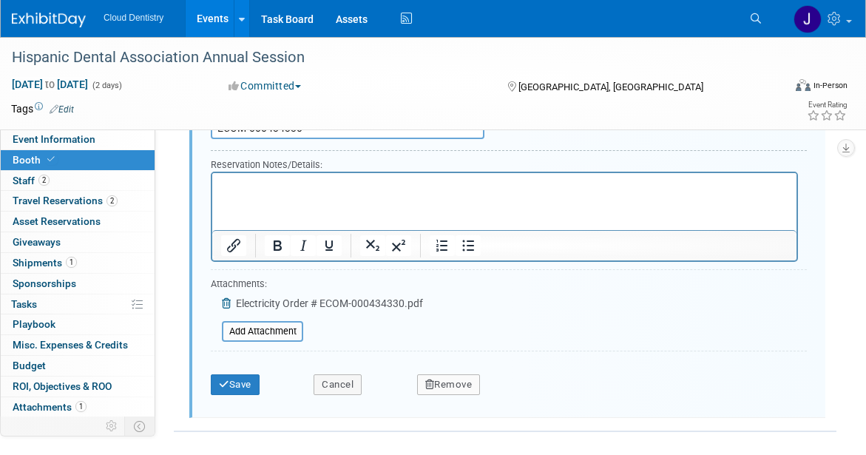
scroll to position [885, 0]
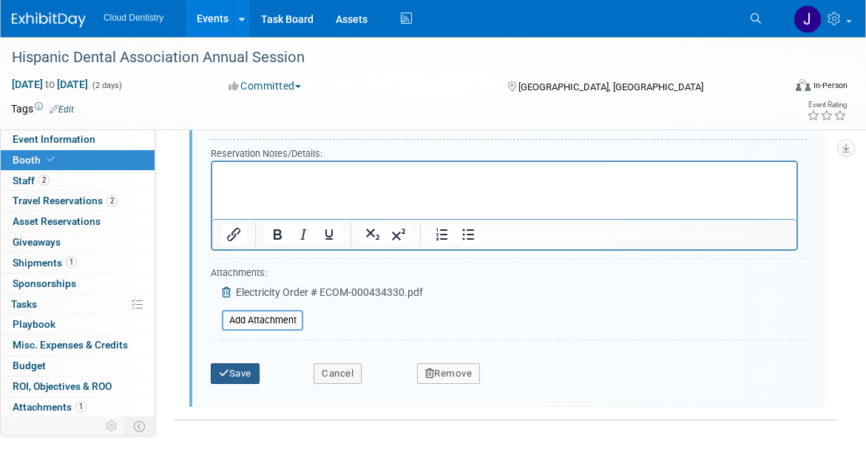
click at [241, 374] on button "Save" at bounding box center [235, 373] width 49 height 21
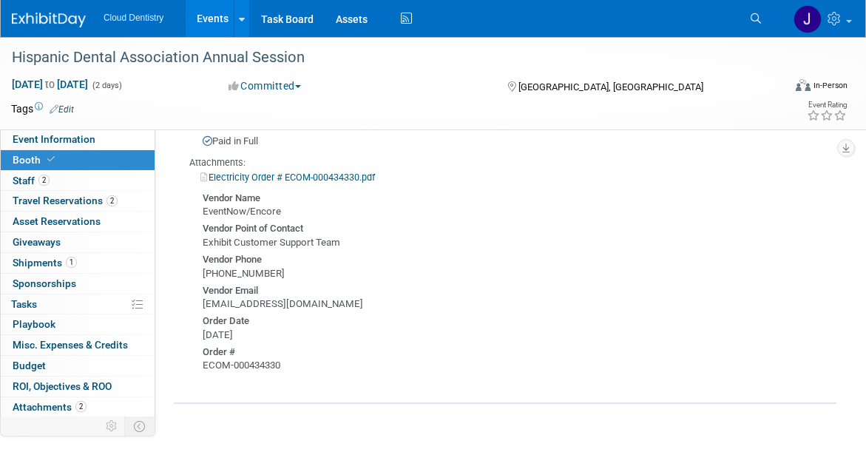
scroll to position [414, 0]
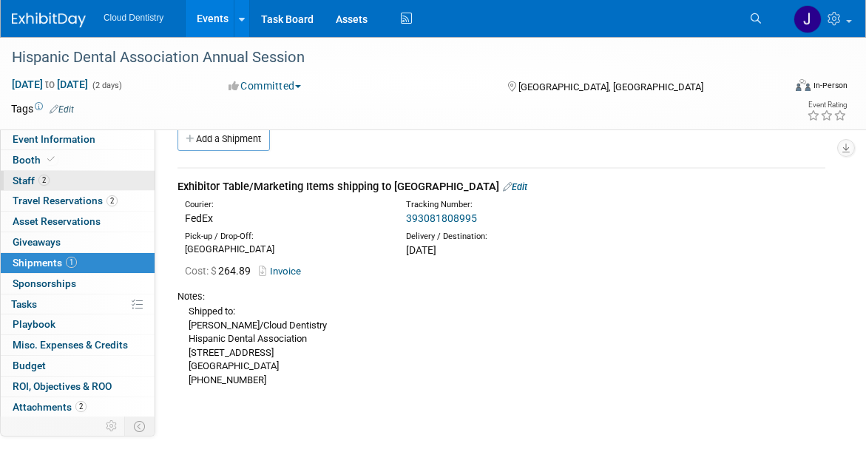
click at [80, 181] on link "2 Staff 2" at bounding box center [78, 181] width 154 height 20
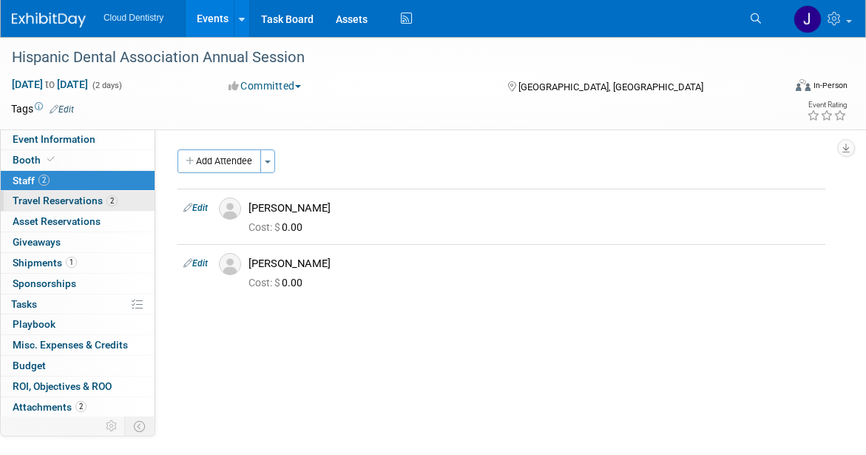
click at [82, 204] on span "Travel Reservations 2" at bounding box center [65, 201] width 105 height 12
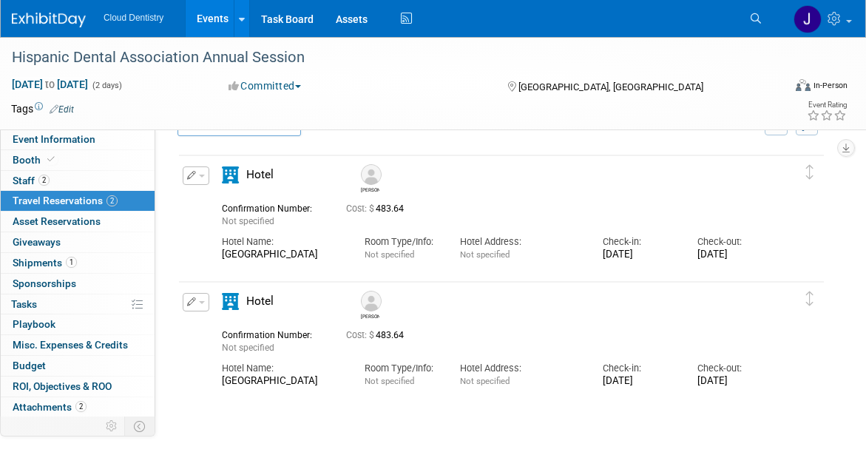
scroll to position [38, 0]
click at [216, 14] on link "Events" at bounding box center [213, 18] width 54 height 37
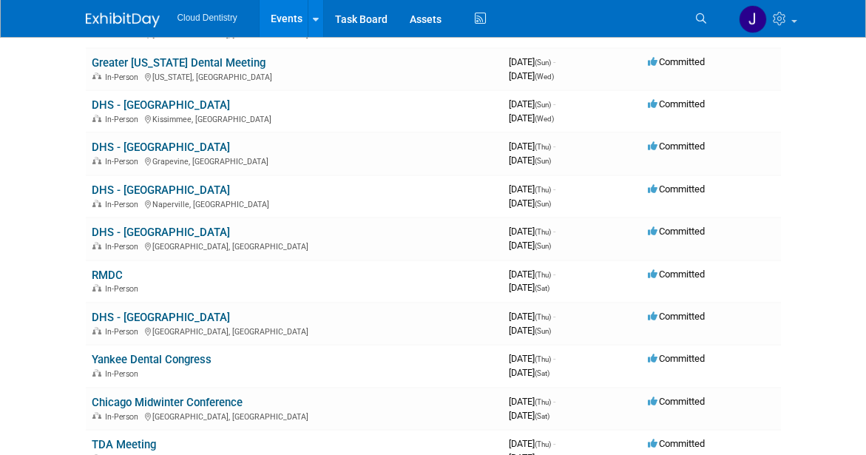
scroll to position [491, 0]
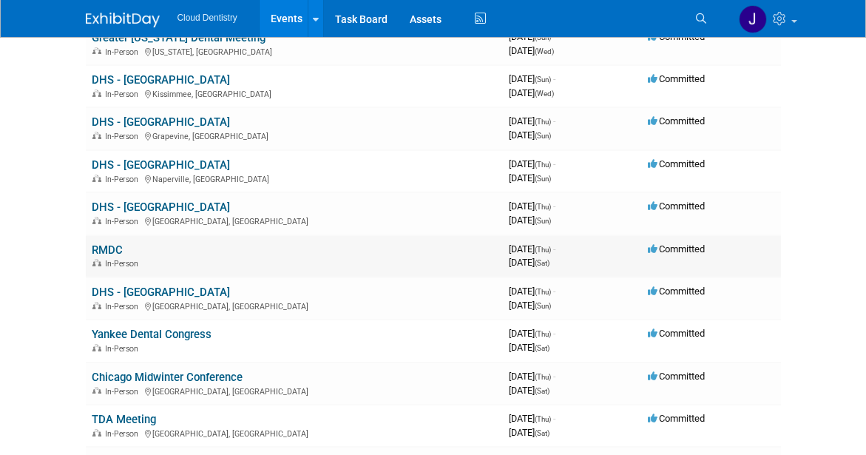
click at [104, 243] on link "RMDC" at bounding box center [107, 249] width 31 height 13
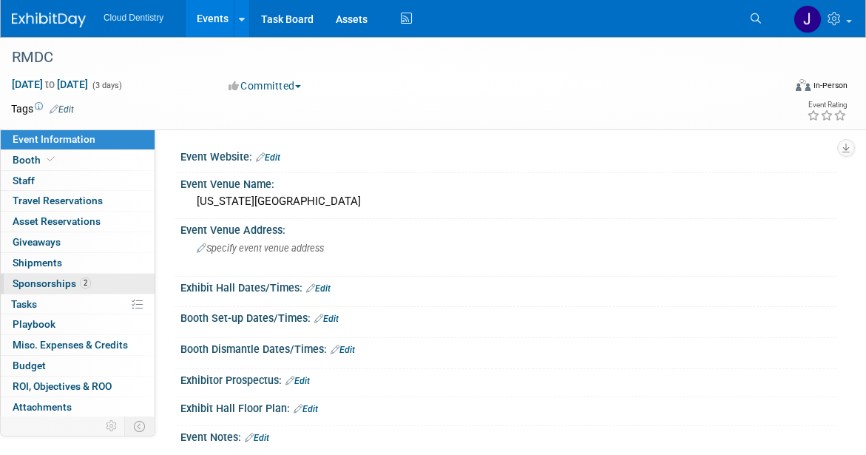
click at [100, 278] on link "2 Sponsorships 2" at bounding box center [78, 284] width 154 height 20
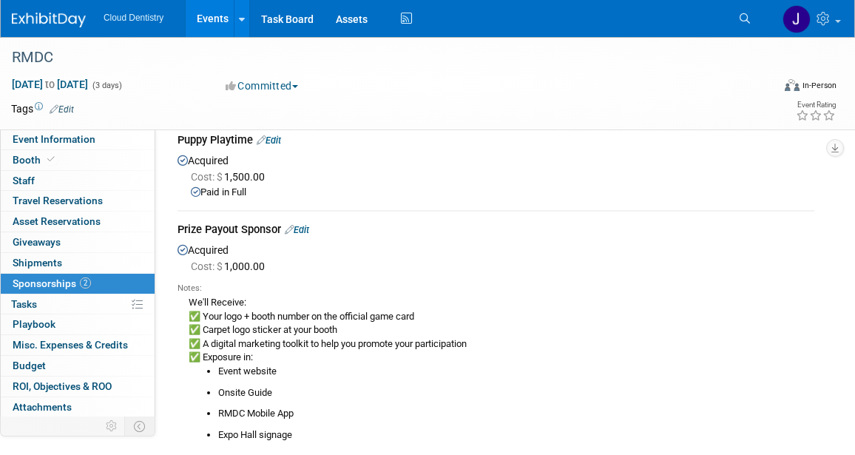
scroll to position [143, 0]
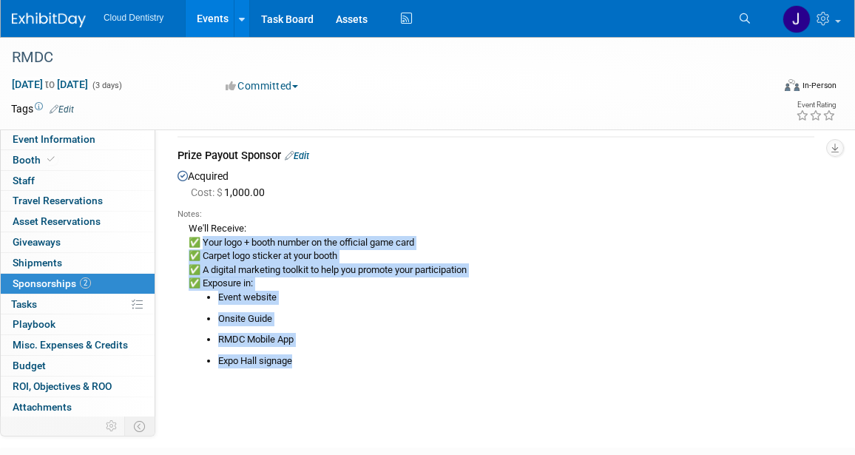
drag, startPoint x: 202, startPoint y: 243, endPoint x: 303, endPoint y: 364, distance: 157.5
click at [303, 364] on div "We'll Receive: ✅ Your logo + booth number on the official game card ✅ Carpet lo…" at bounding box center [496, 293] width 637 height 147
copy div "Your logo + booth number on the official game card ✅ Carpet logo sticker at you…"
click at [500, 242] on div "We'll Receive: ✅ Your logo + booth number on the official game card ✅ Carpet lo…" at bounding box center [496, 293] width 637 height 147
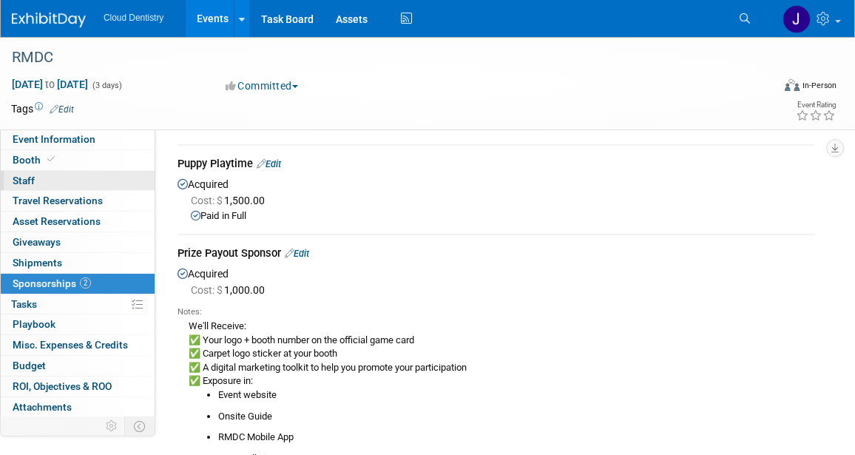
scroll to position [0, 0]
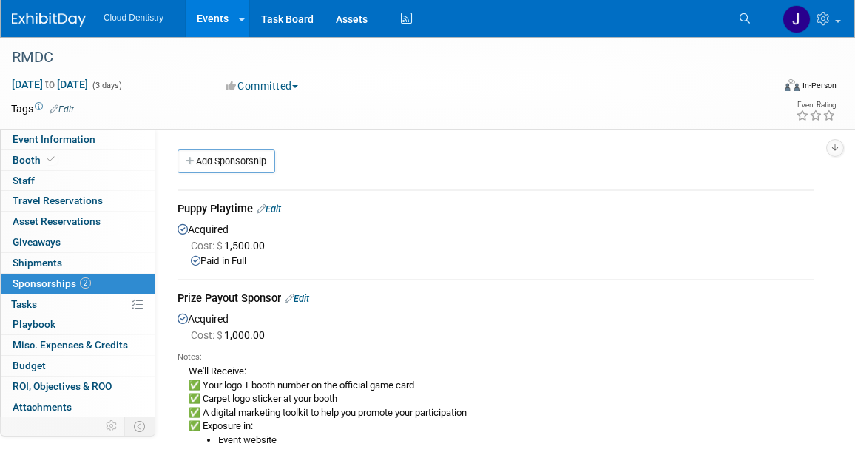
click at [276, 206] on link "Edit" at bounding box center [269, 208] width 24 height 11
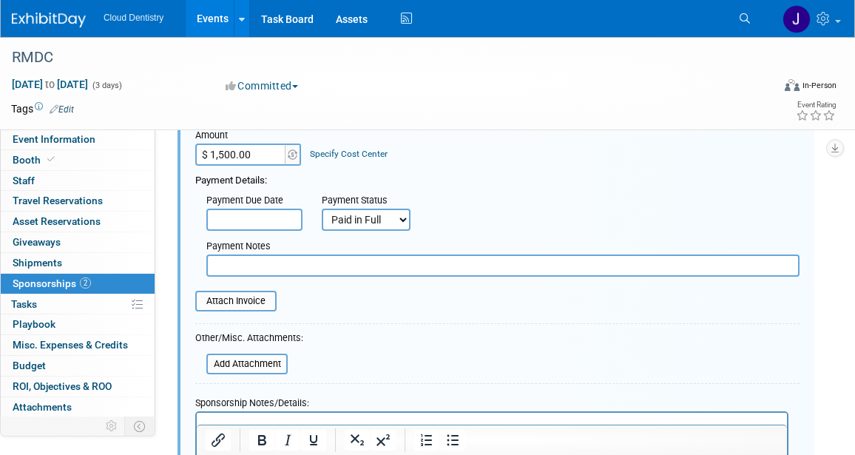
scroll to position [184, 0]
click at [263, 307] on input "file" at bounding box center [187, 300] width 176 height 18
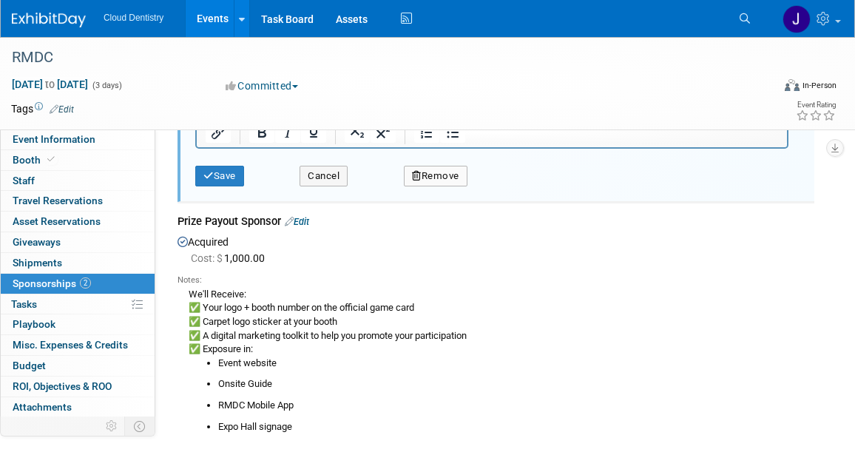
scroll to position [488, 0]
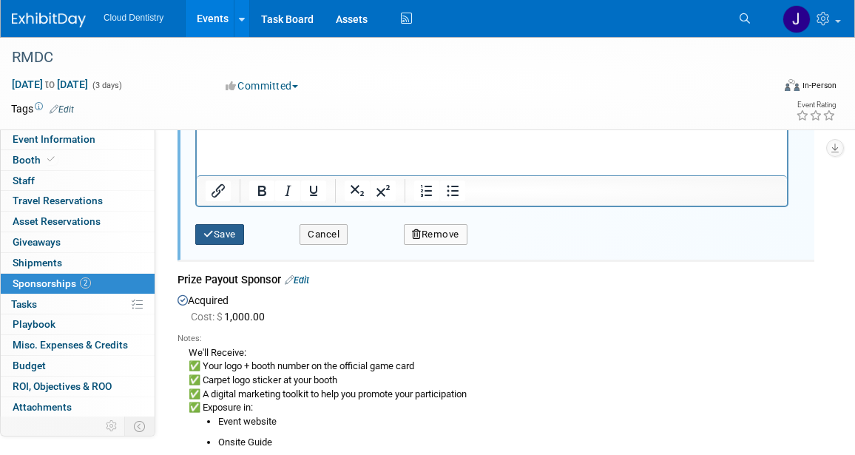
click at [232, 235] on button "Save" at bounding box center [219, 234] width 49 height 21
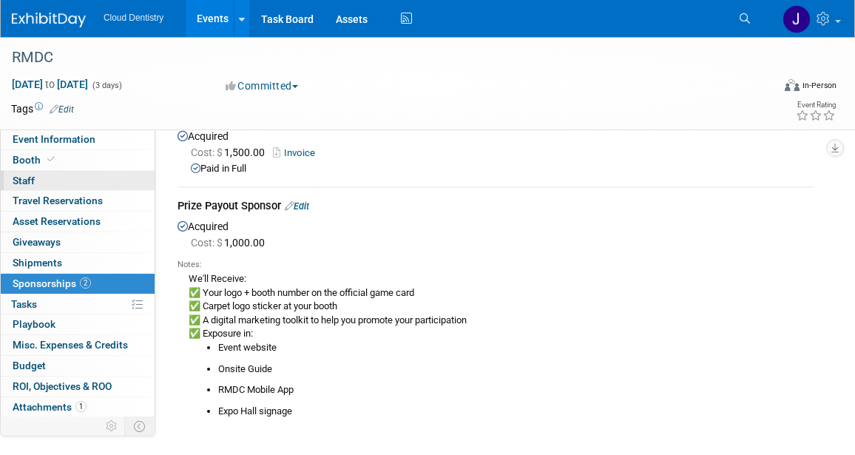
scroll to position [94, 0]
click at [306, 203] on link "Edit" at bounding box center [297, 205] width 24 height 11
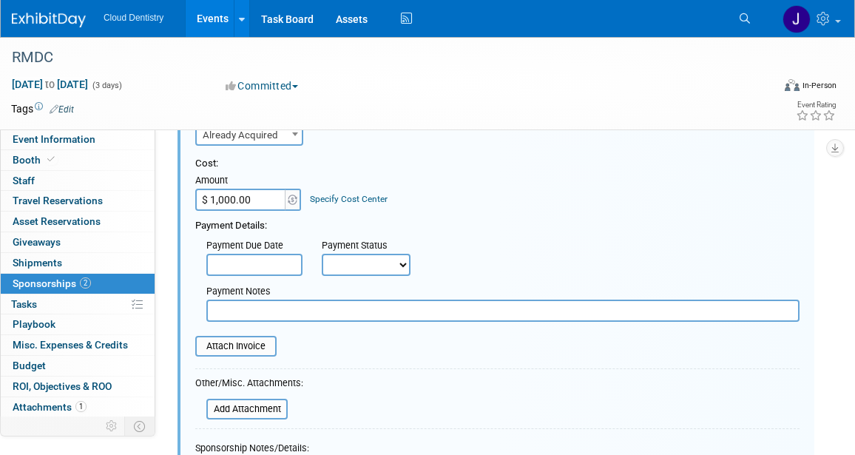
scroll to position [229, 0]
click at [257, 349] on input "file" at bounding box center [187, 346] width 176 height 18
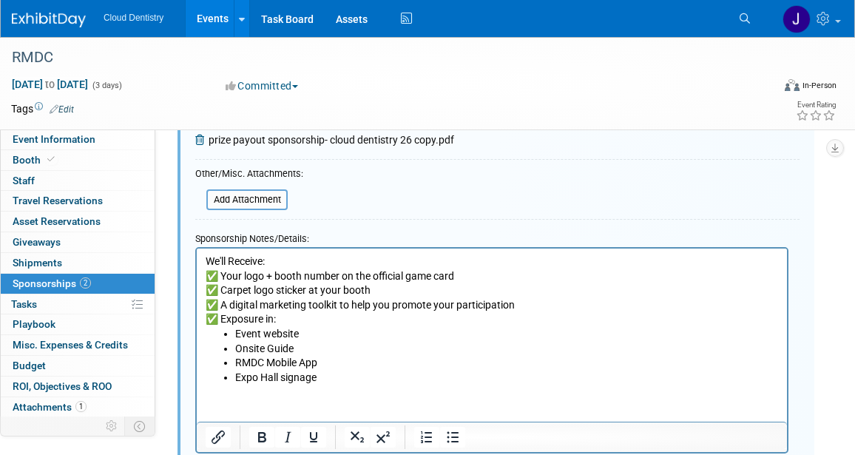
scroll to position [660, 0]
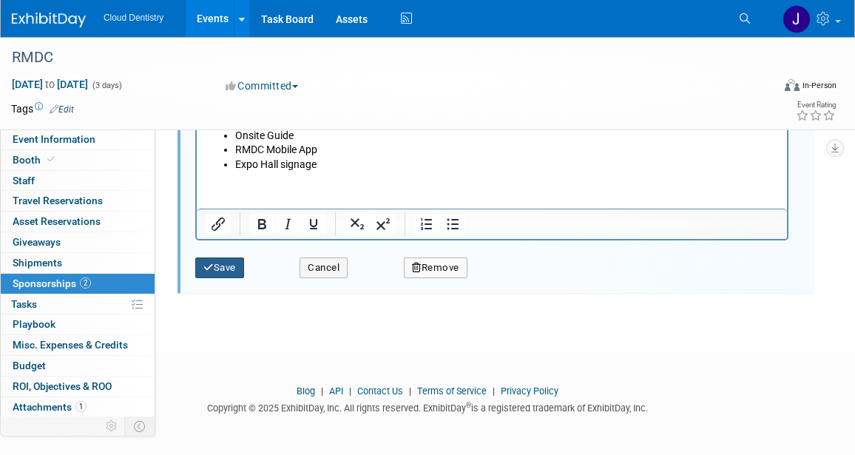
click at [229, 271] on button "Save" at bounding box center [219, 267] width 49 height 21
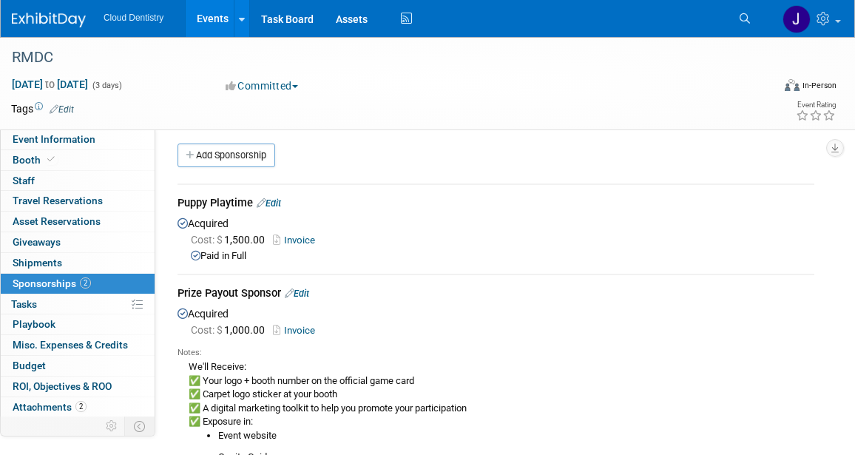
scroll to position [0, 0]
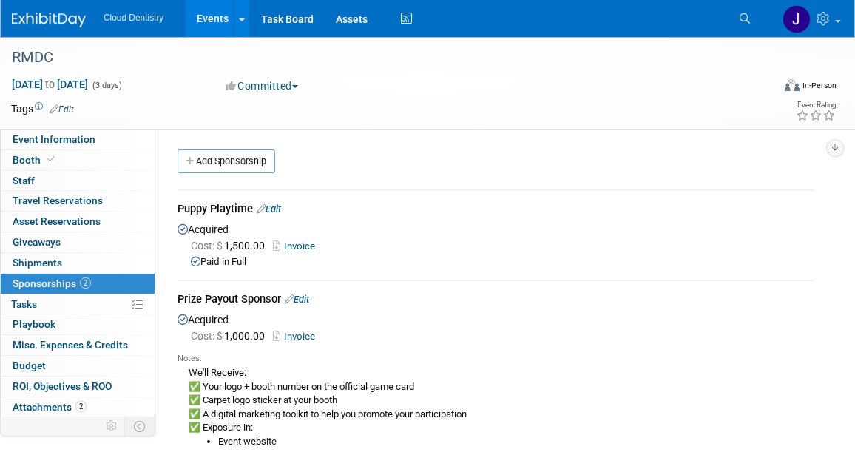
click at [273, 209] on link "Edit" at bounding box center [269, 208] width 24 height 11
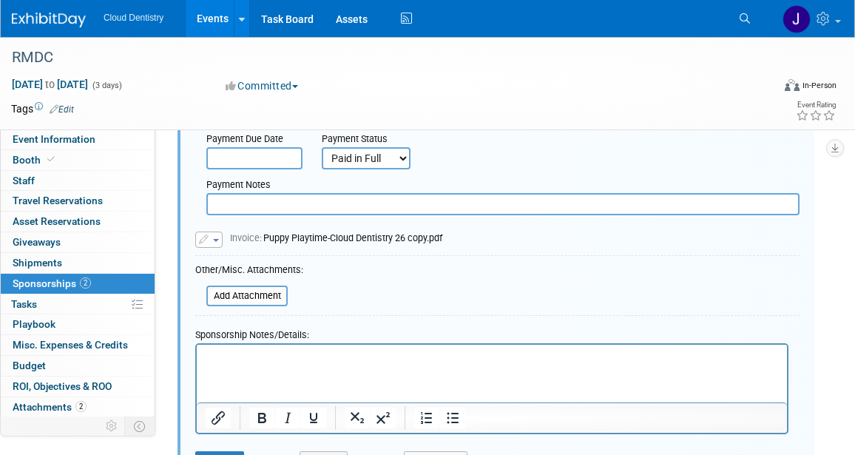
scroll to position [246, 0]
click at [263, 295] on input "file" at bounding box center [198, 295] width 176 height 18
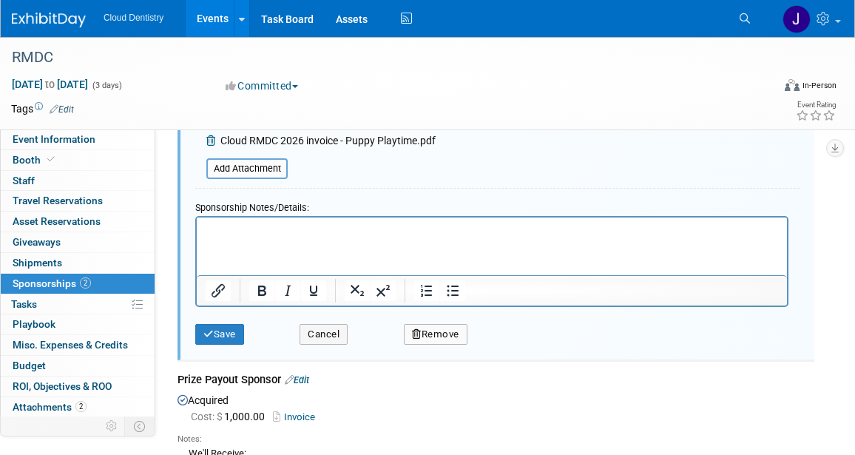
scroll to position [414, 0]
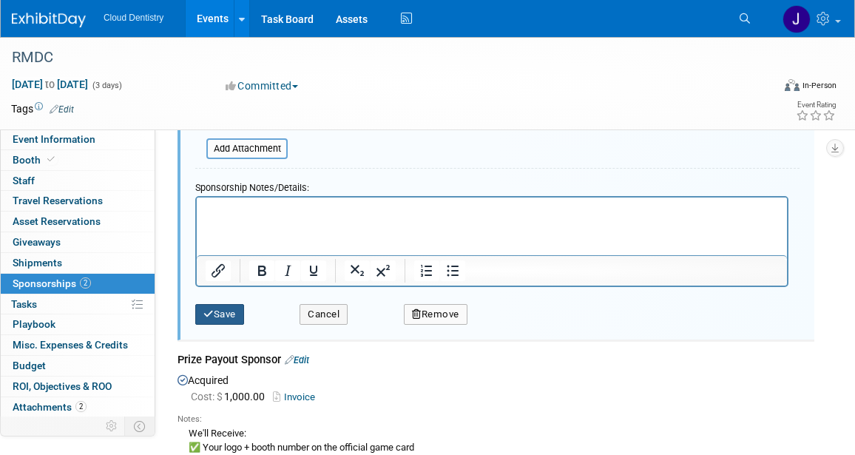
click at [212, 310] on icon "submit" at bounding box center [208, 314] width 10 height 10
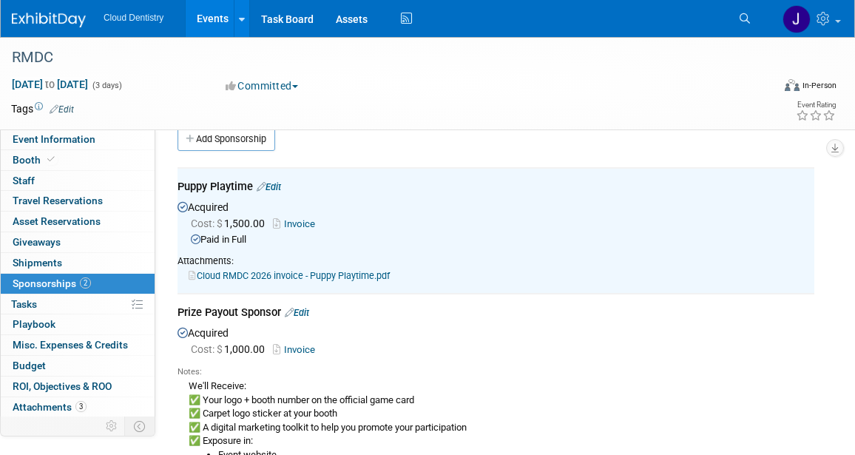
scroll to position [0, 0]
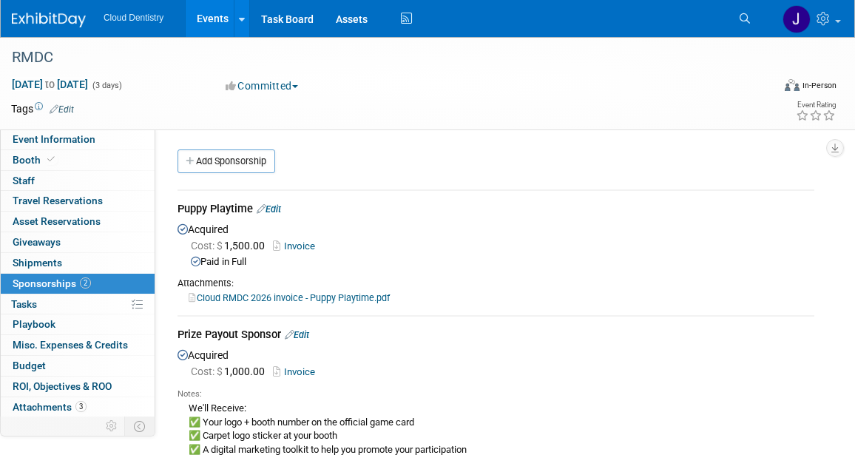
click at [304, 247] on link "Invoice" at bounding box center [297, 245] width 48 height 11
click at [272, 211] on link "Edit" at bounding box center [269, 208] width 24 height 11
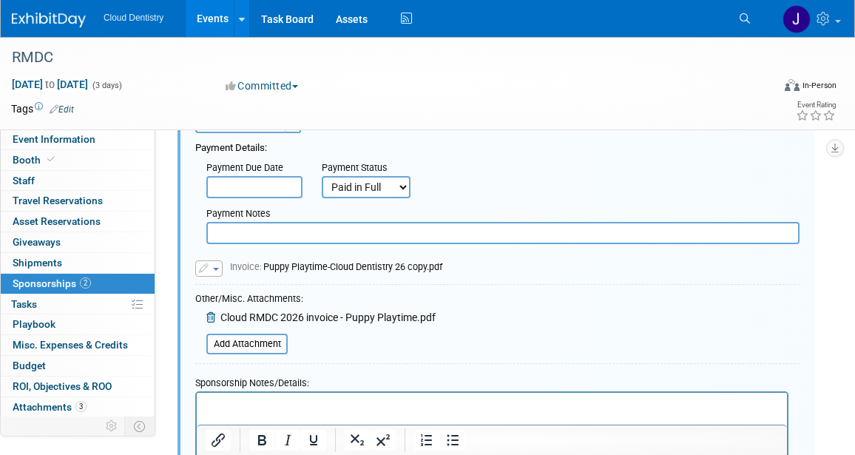
scroll to position [220, 0]
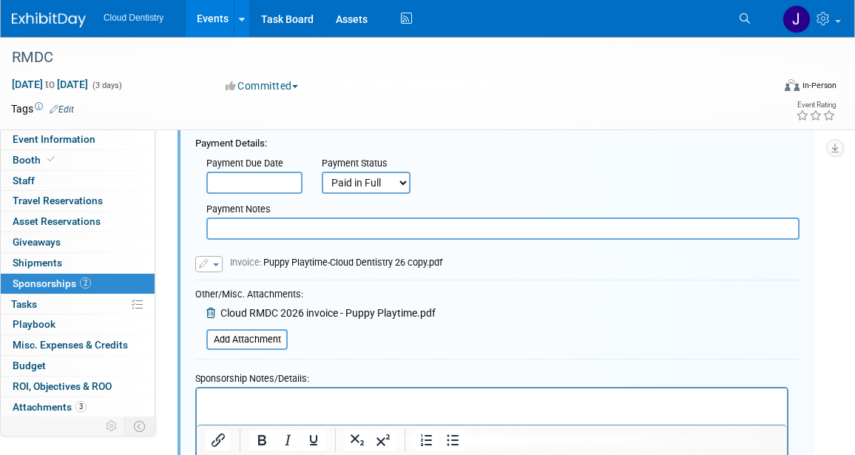
click at [211, 313] on icon at bounding box center [212, 313] width 12 height 10
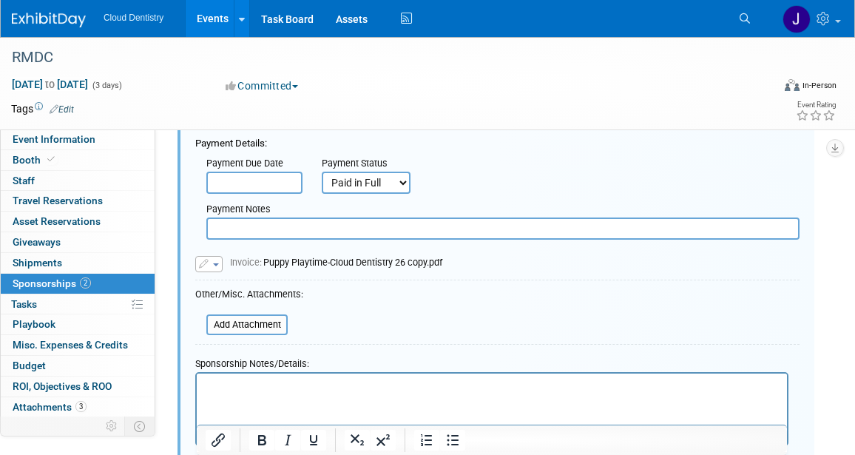
click at [213, 263] on span "button" at bounding box center [216, 264] width 6 height 3
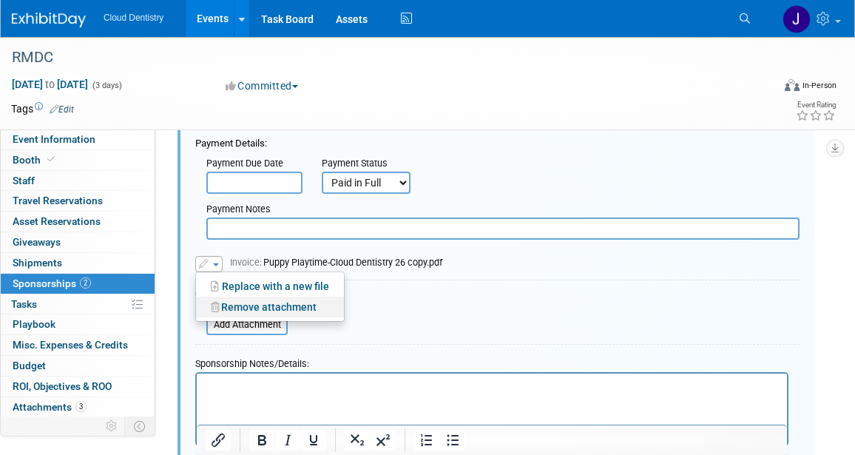
click at [249, 301] on link "Remove attachment" at bounding box center [270, 307] width 148 height 21
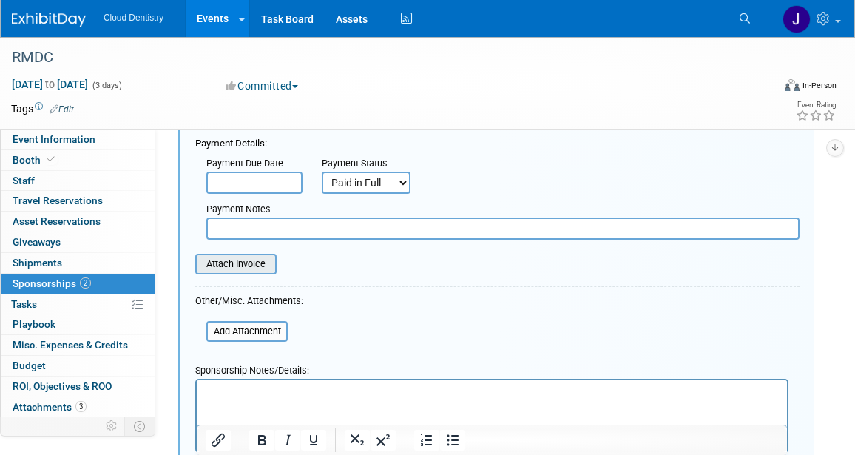
click at [241, 263] on input "file" at bounding box center [187, 264] width 176 height 18
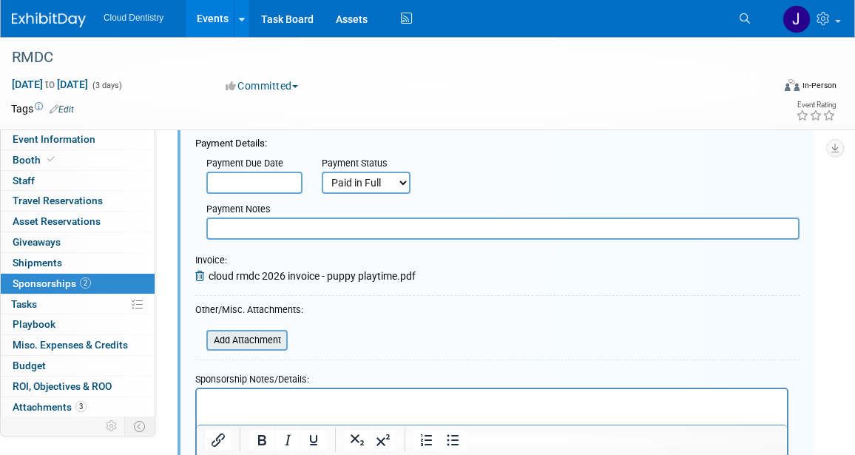
click at [266, 343] on input "file" at bounding box center [198, 340] width 176 height 18
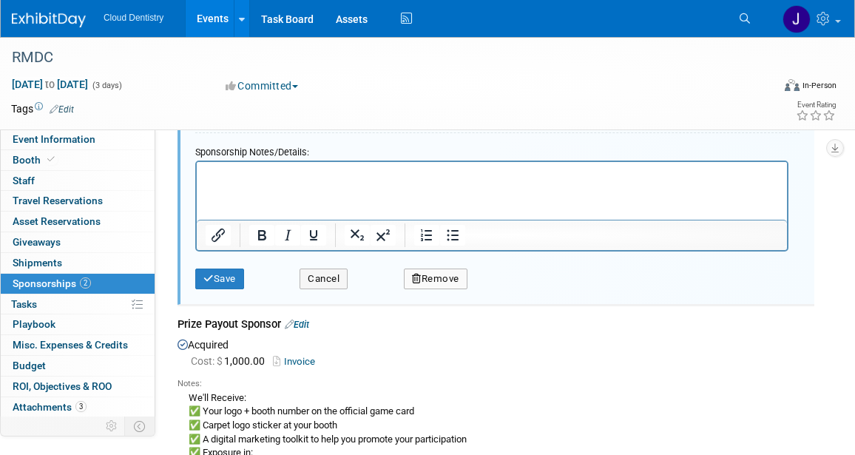
scroll to position [486, 0]
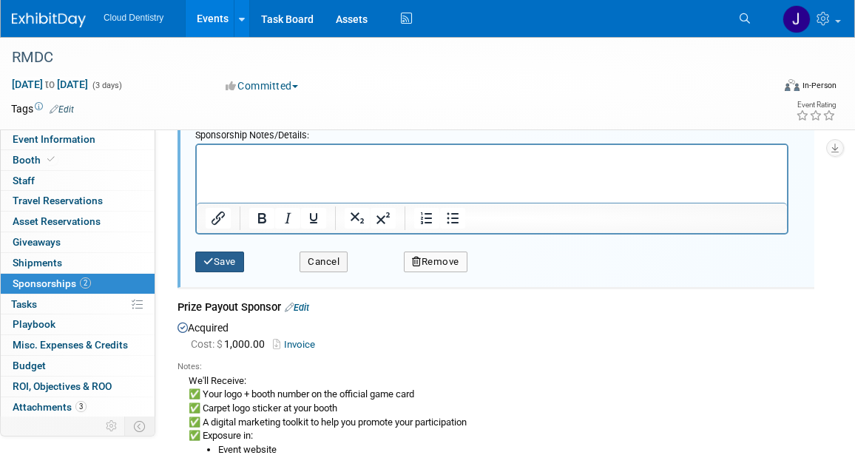
click at [237, 266] on button "Save" at bounding box center [219, 262] width 49 height 21
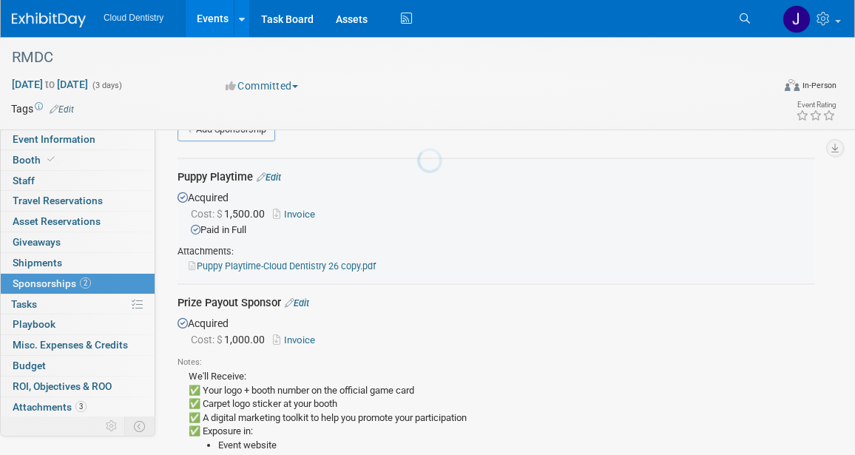
scroll to position [22, 0]
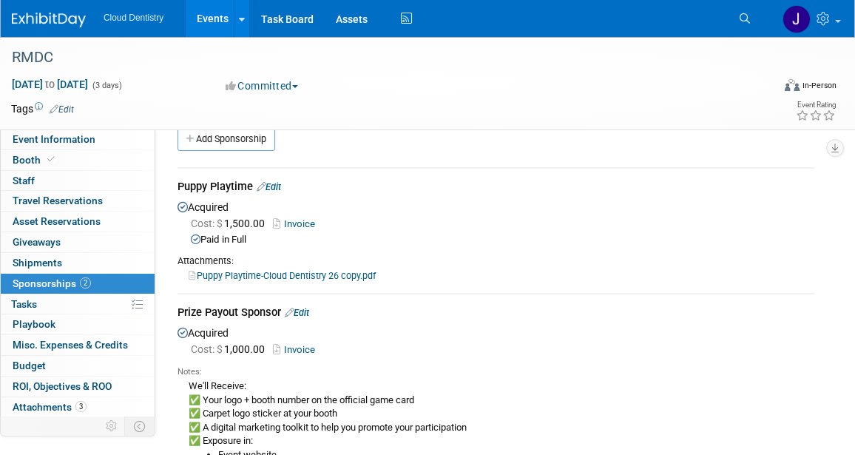
click at [309, 311] on link "Edit" at bounding box center [297, 312] width 24 height 11
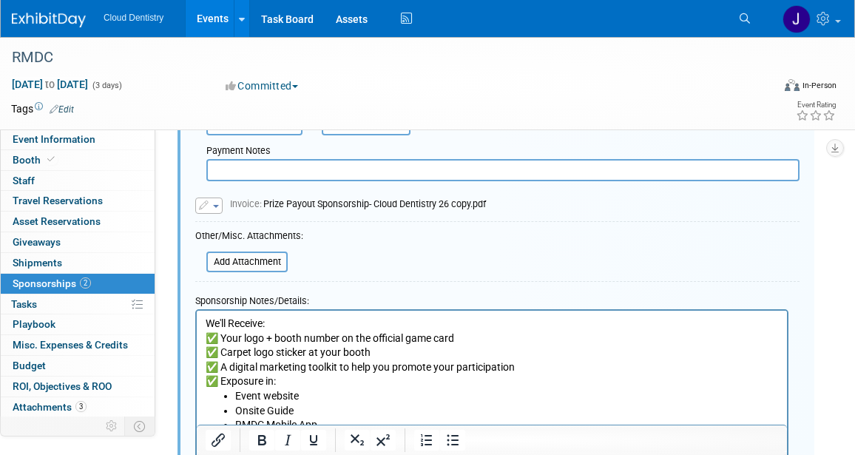
scroll to position [408, 0]
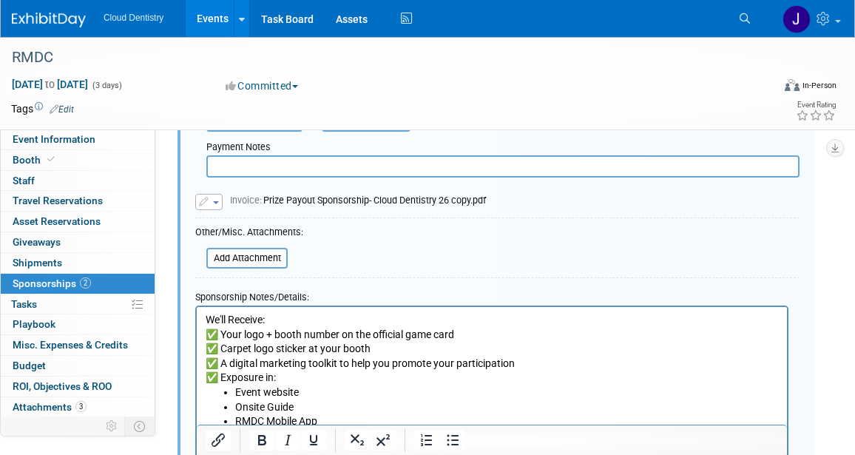
click at [222, 208] on button "button" at bounding box center [208, 202] width 27 height 16
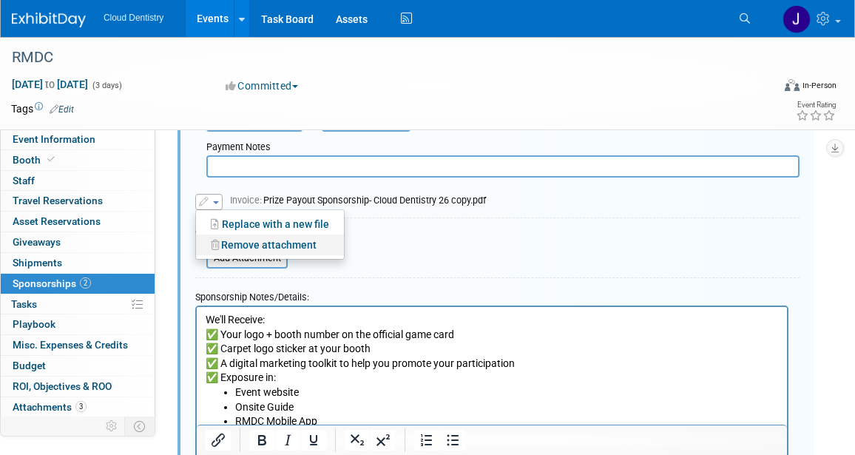
click at [252, 245] on link "Remove attachment" at bounding box center [270, 245] width 148 height 21
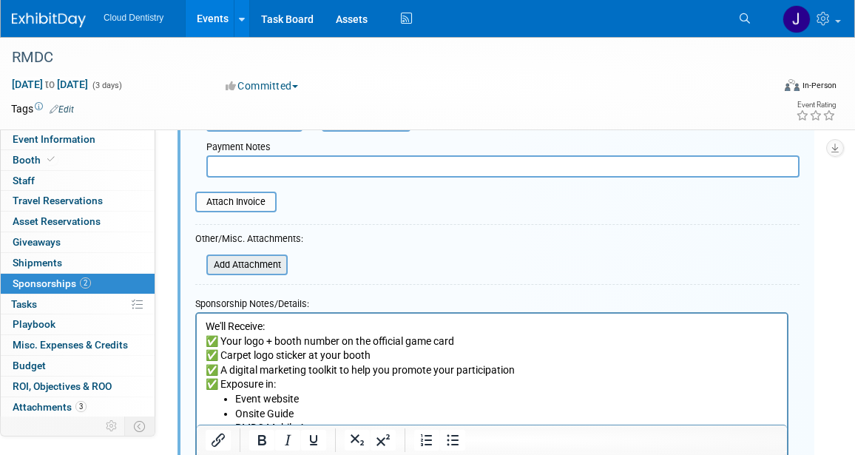
click at [259, 269] on input "file" at bounding box center [198, 265] width 176 height 18
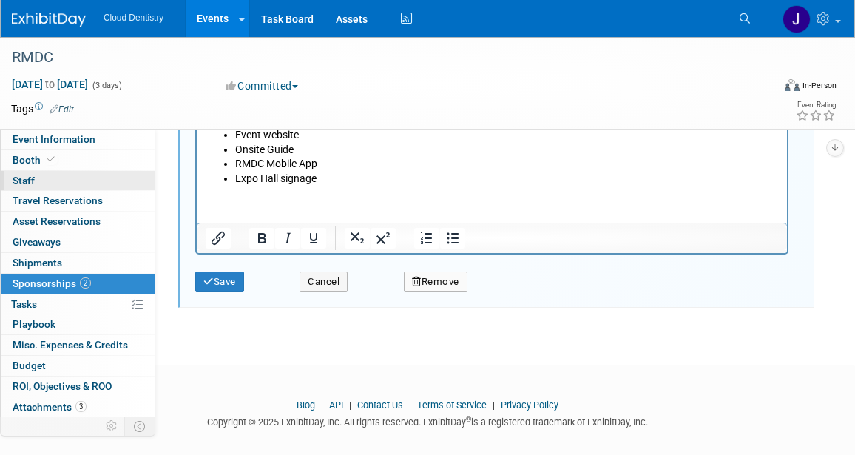
scroll to position [703, 0]
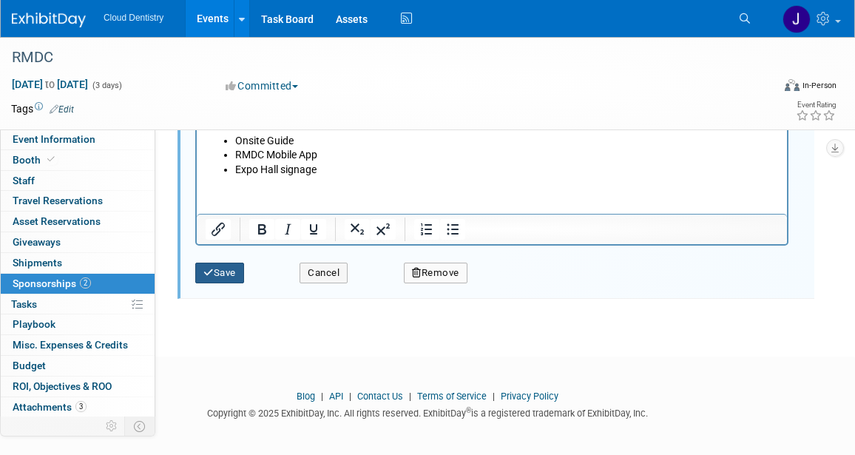
click at [218, 277] on button "Save" at bounding box center [219, 273] width 49 height 21
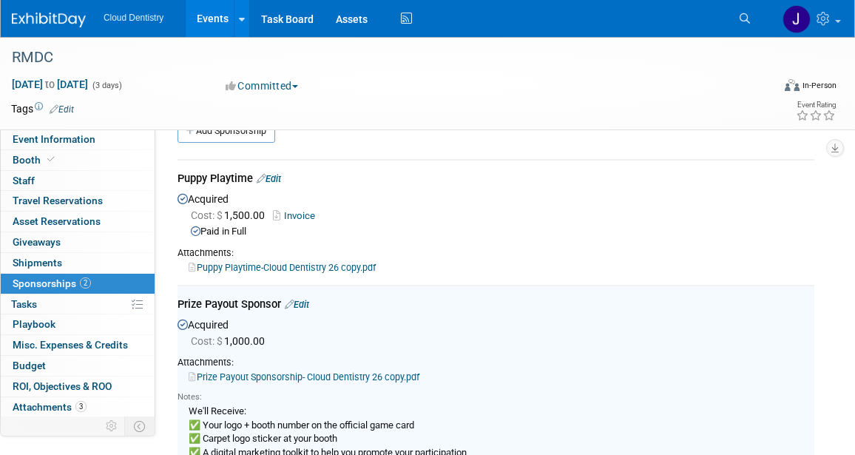
scroll to position [0, 0]
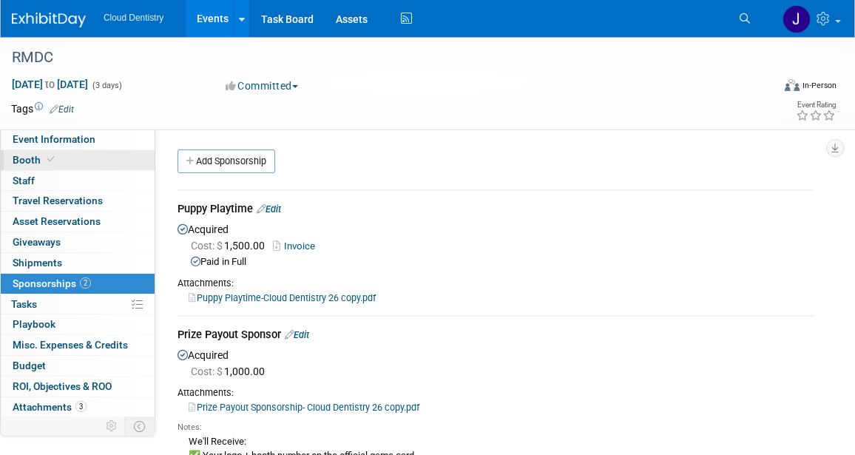
click at [80, 155] on link "Booth" at bounding box center [78, 160] width 154 height 20
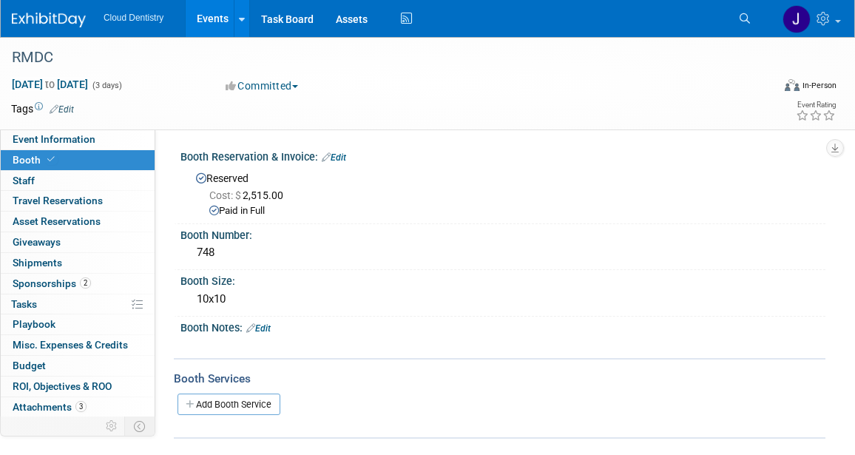
click at [223, 13] on link "Events" at bounding box center [213, 18] width 54 height 37
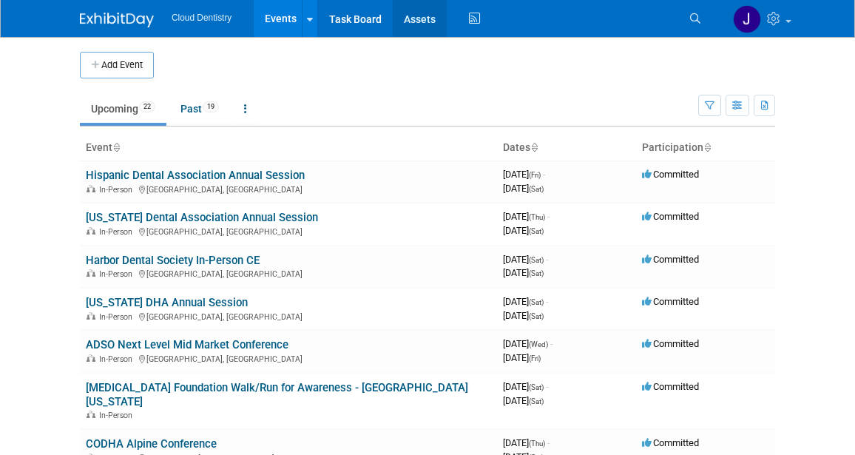
click at [433, 12] on link "Assets" at bounding box center [420, 18] width 54 height 37
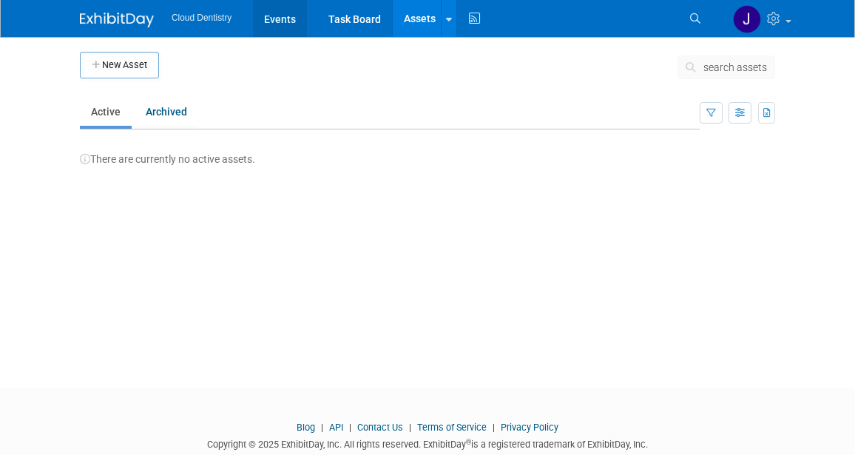
click at [287, 21] on link "Events" at bounding box center [280, 18] width 54 height 37
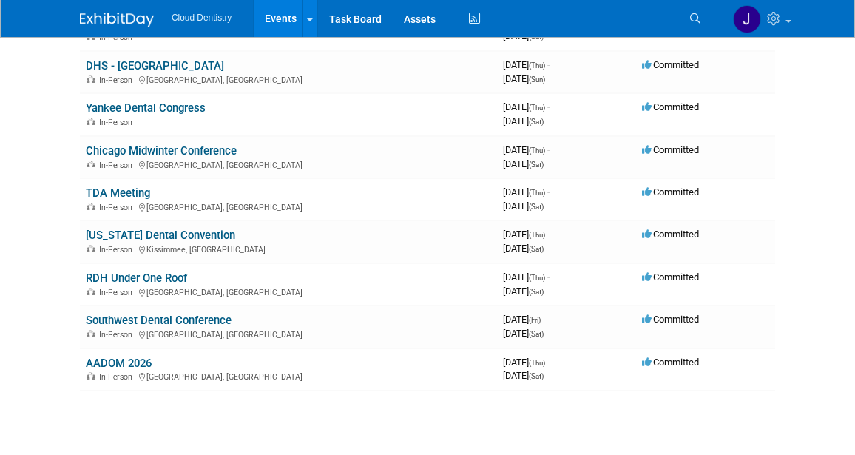
scroll to position [815, 0]
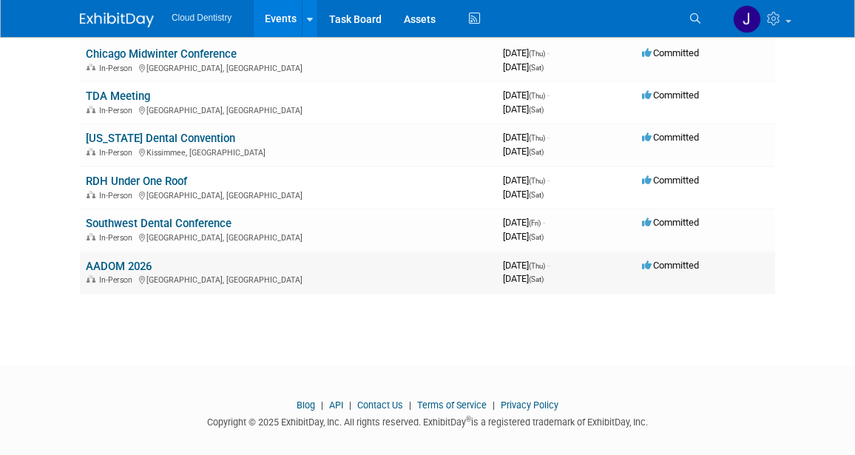
click at [134, 260] on link "AADOM 2026" at bounding box center [119, 266] width 66 height 13
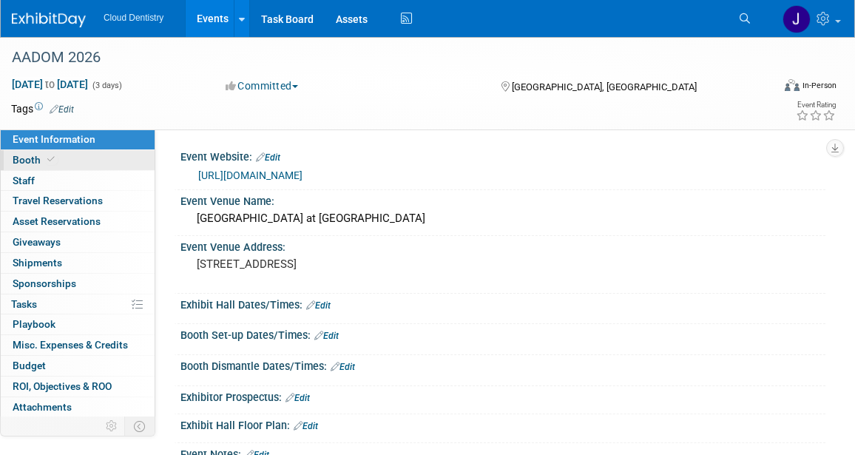
click at [88, 159] on link "Booth" at bounding box center [78, 160] width 154 height 20
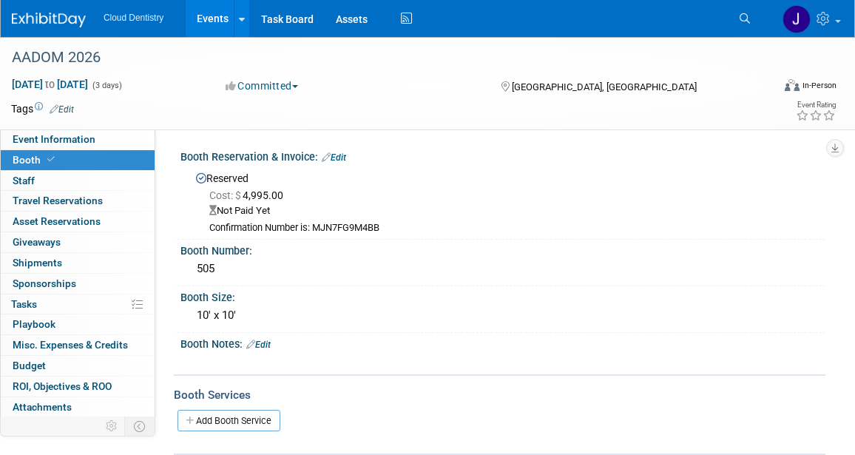
click at [340, 156] on link "Edit" at bounding box center [334, 157] width 24 height 10
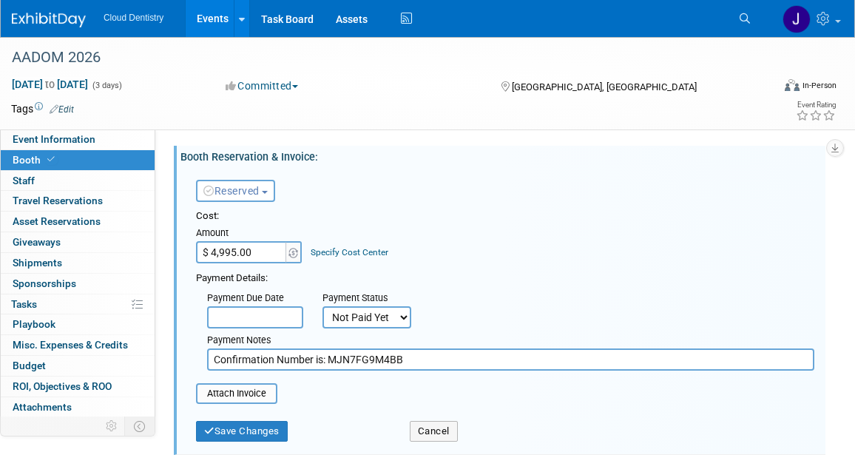
click at [264, 256] on input "$ 4,995.00" at bounding box center [242, 252] width 92 height 22
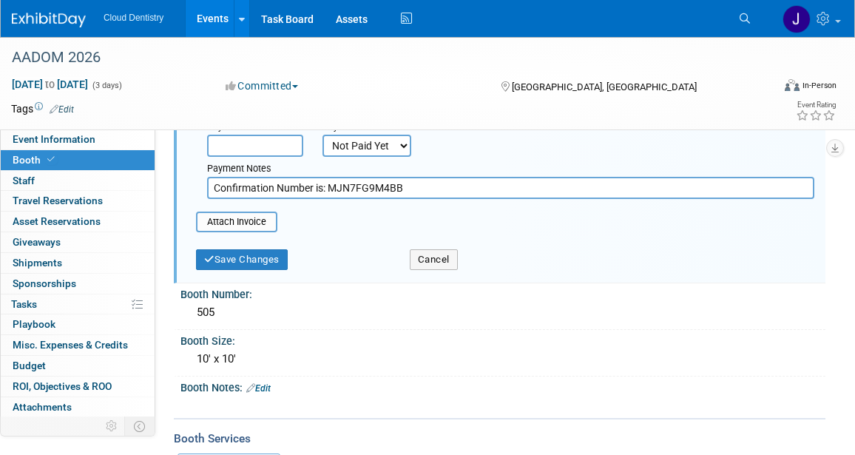
scroll to position [174, 0]
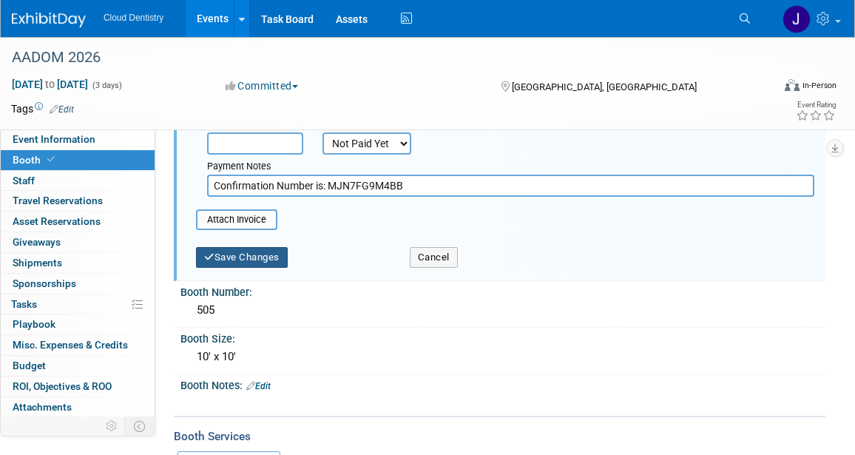
type input "$ 6,495.00"
click at [269, 260] on button "Save Changes" at bounding box center [242, 257] width 92 height 21
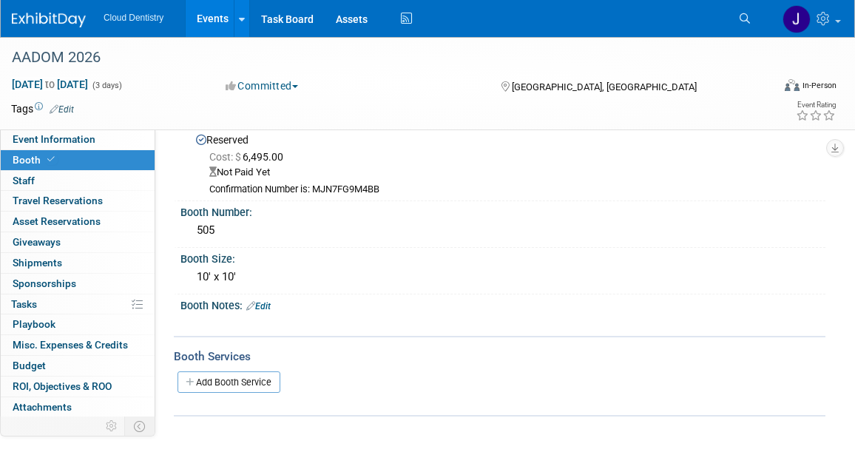
scroll to position [0, 0]
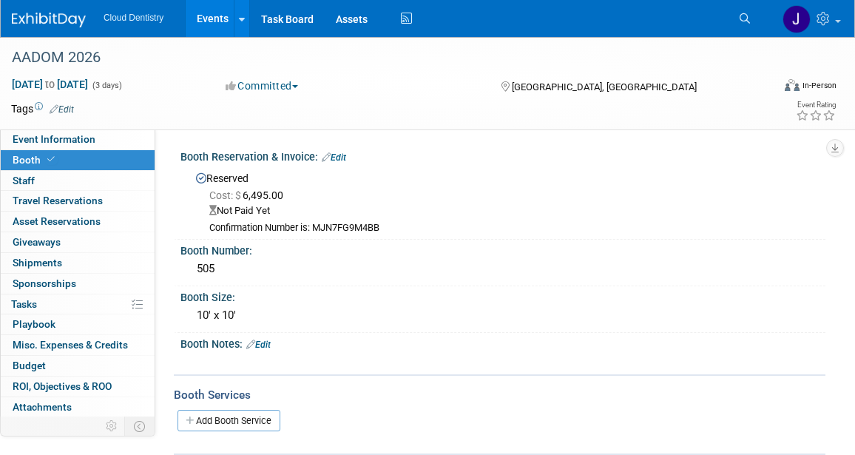
click at [210, 18] on link "Events" at bounding box center [213, 18] width 54 height 37
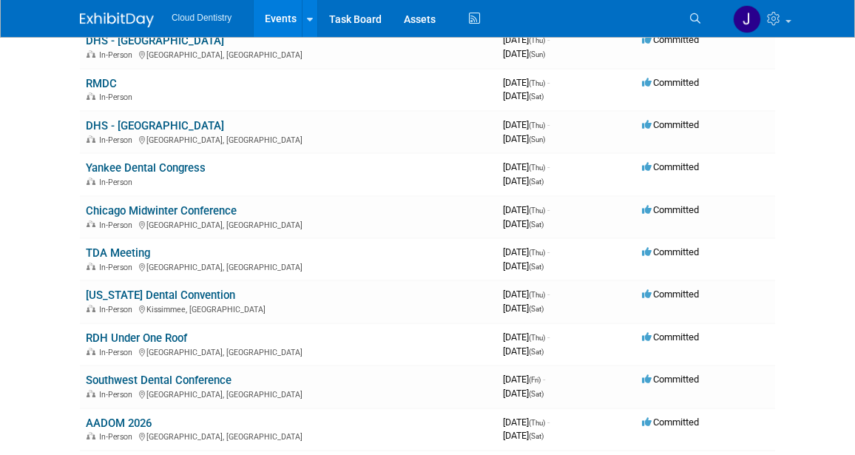
scroll to position [661, 0]
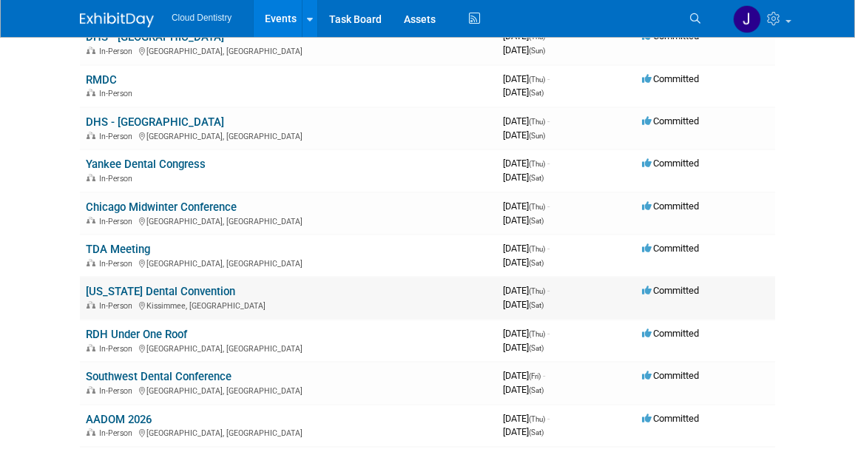
click at [156, 285] on link "[US_STATE] Dental Convention" at bounding box center [160, 291] width 149 height 13
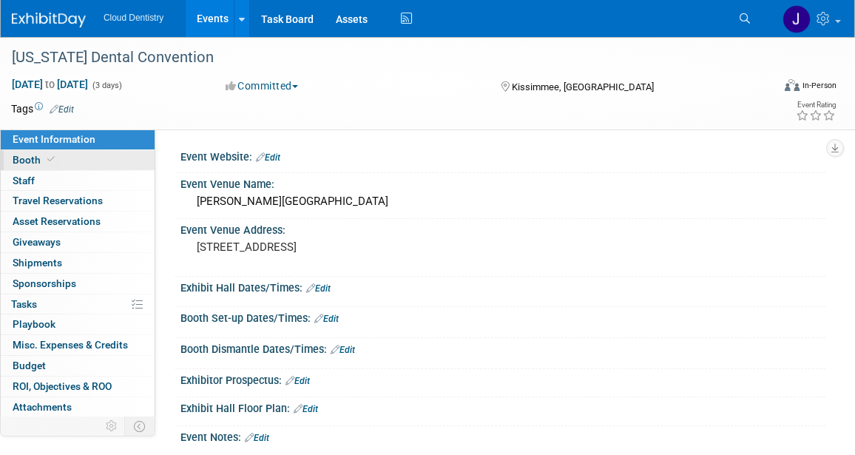
click at [87, 163] on link "Booth" at bounding box center [78, 160] width 154 height 20
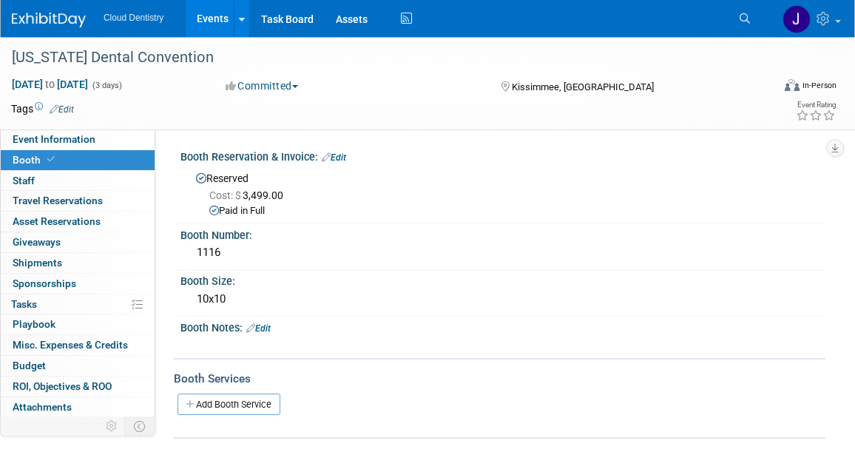
click at [344, 158] on link "Edit" at bounding box center [334, 157] width 24 height 10
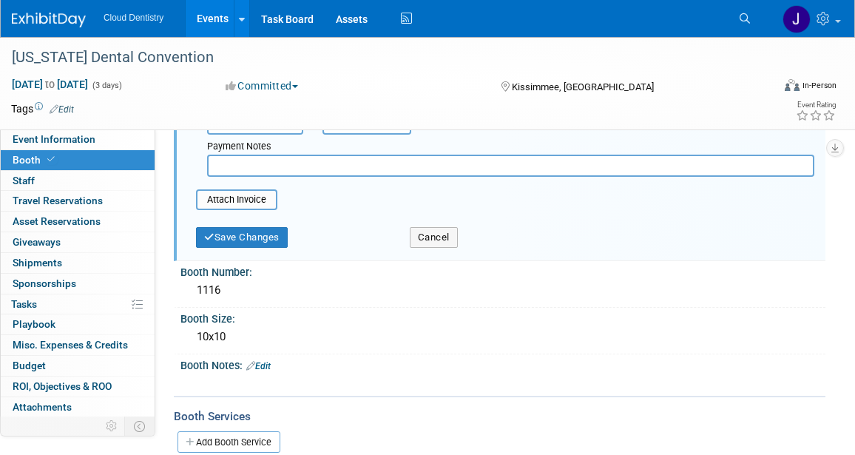
scroll to position [193, 0]
click at [262, 242] on button "Save Changes" at bounding box center [242, 238] width 92 height 21
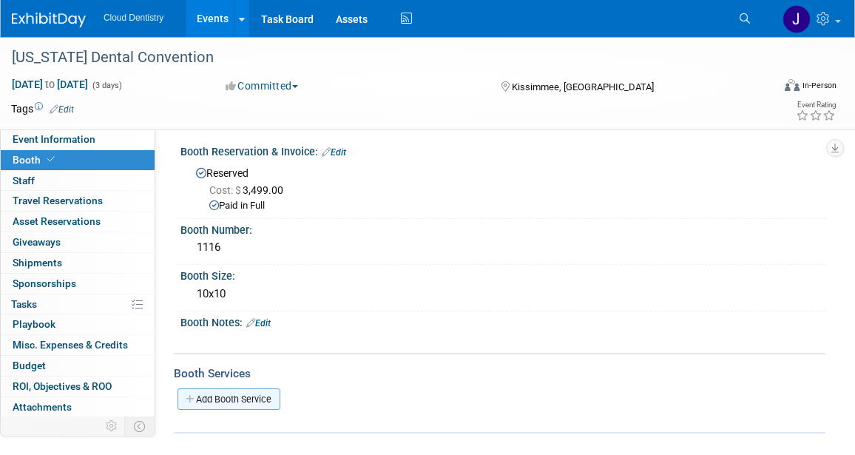
scroll to position [0, 0]
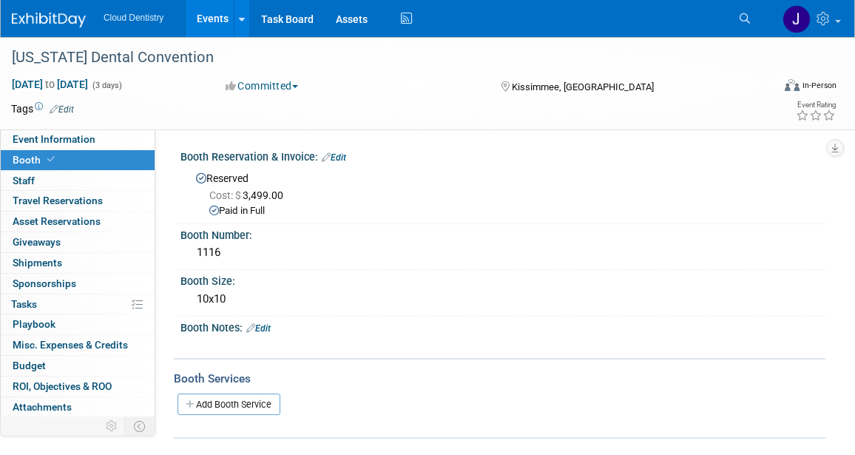
click at [337, 156] on link "Edit" at bounding box center [334, 157] width 24 height 10
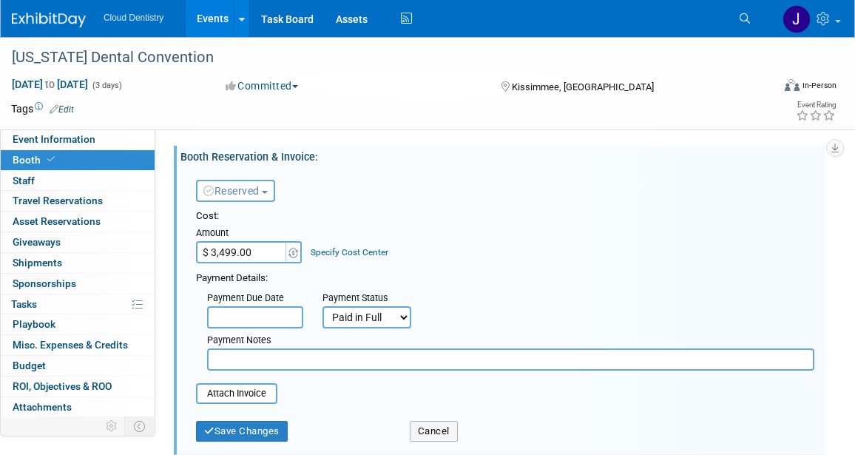
scroll to position [58, 0]
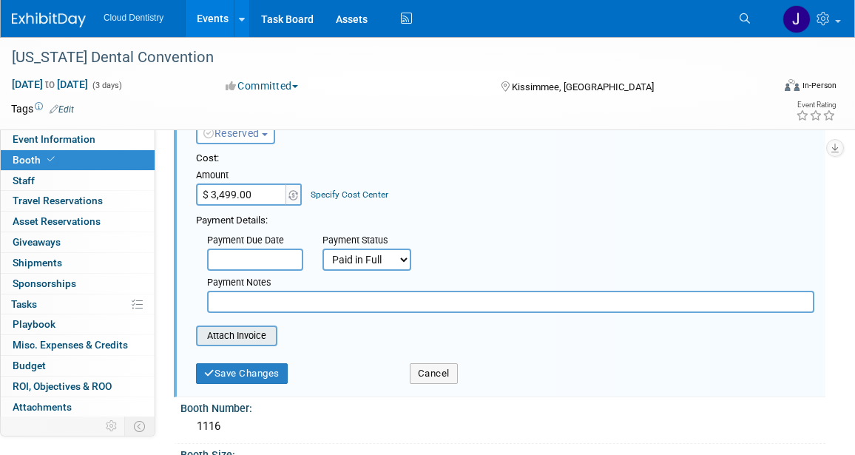
click at [255, 338] on input "file" at bounding box center [188, 336] width 176 height 18
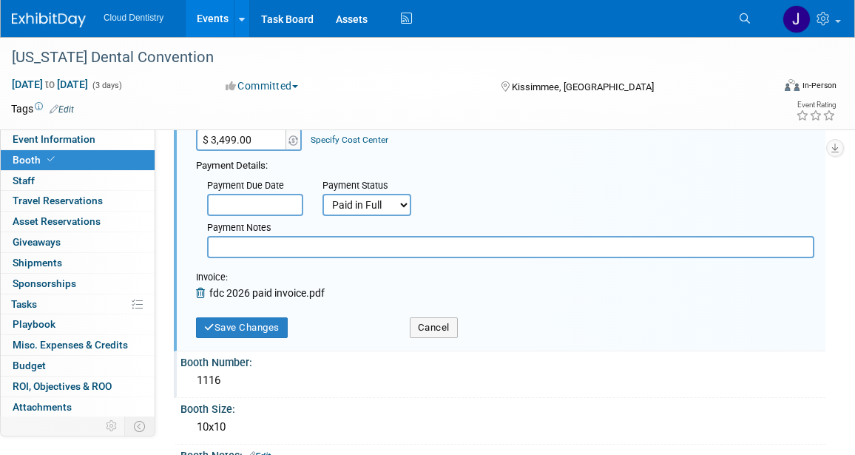
scroll to position [161, 0]
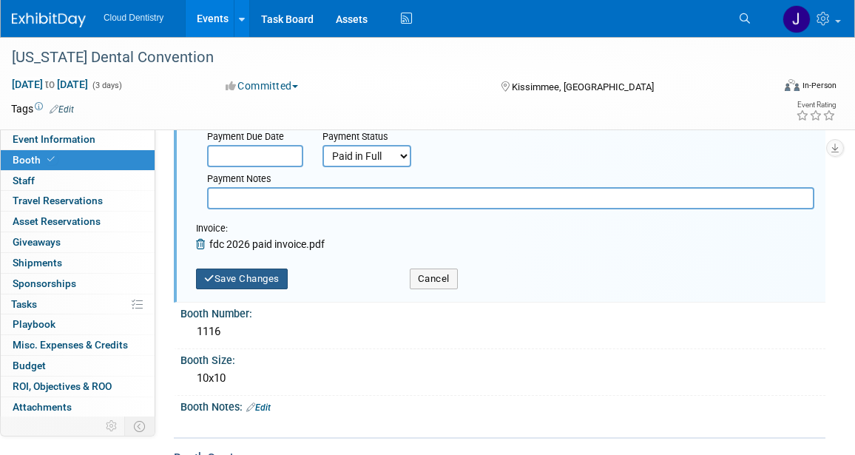
click at [271, 277] on button "Save Changes" at bounding box center [242, 279] width 92 height 21
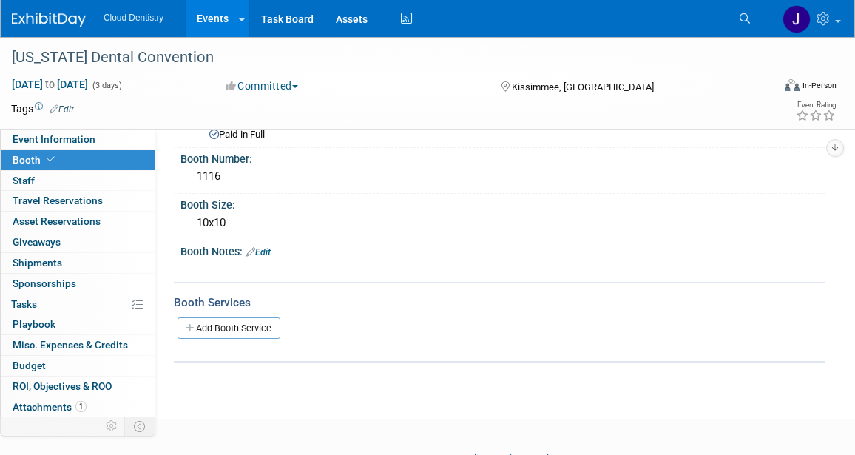
scroll to position [0, 0]
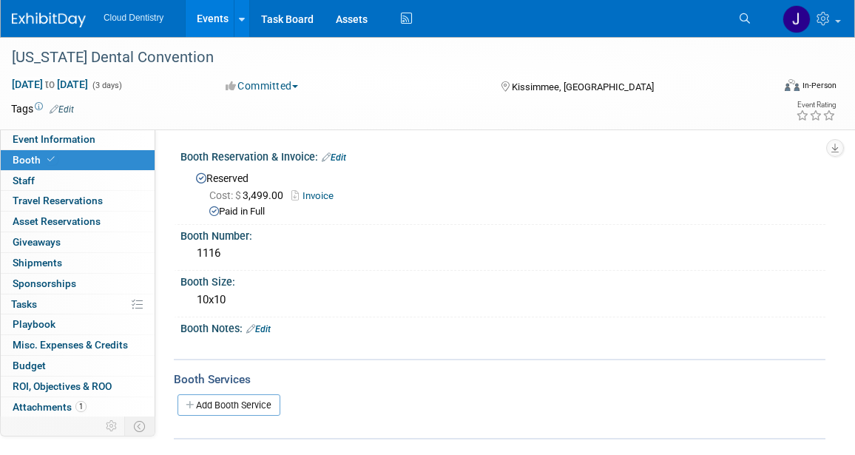
click at [319, 195] on link "Invoice" at bounding box center [316, 195] width 50 height 11
click at [110, 169] on link "Booth" at bounding box center [78, 160] width 154 height 20
click at [107, 181] on link "0 Staff 0" at bounding box center [78, 181] width 154 height 20
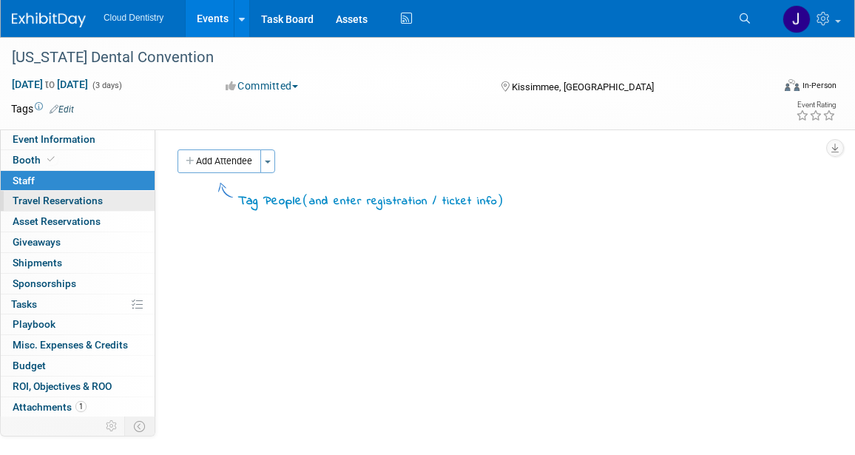
click at [102, 200] on link "0 Travel Reservations 0" at bounding box center [78, 201] width 154 height 20
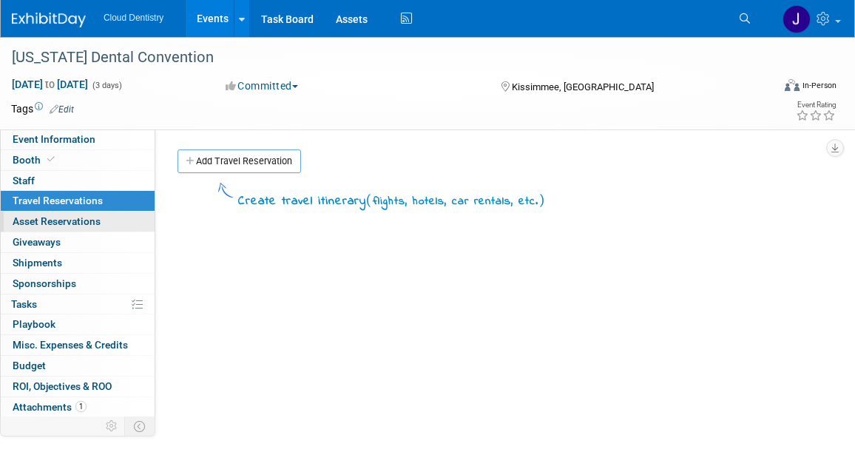
click at [99, 219] on span "Asset Reservations 0" at bounding box center [57, 221] width 88 height 12
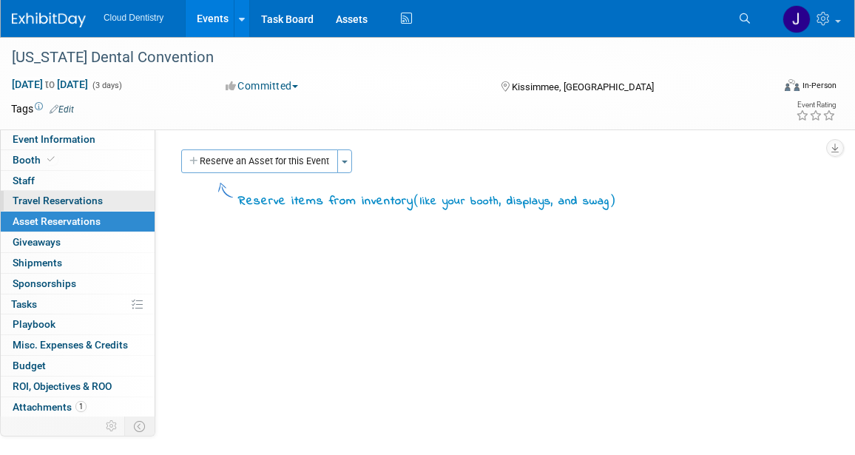
click at [109, 203] on link "0 Travel Reservations 0" at bounding box center [78, 201] width 154 height 20
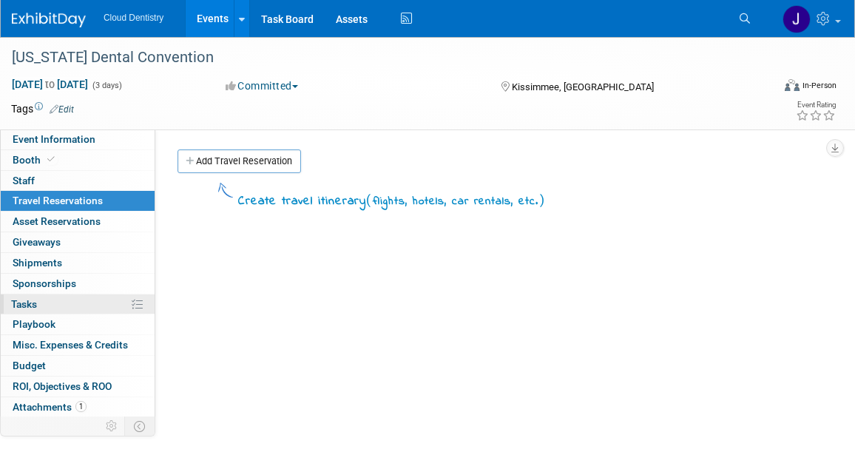
click at [68, 307] on link "0% Tasks 0%" at bounding box center [78, 304] width 154 height 20
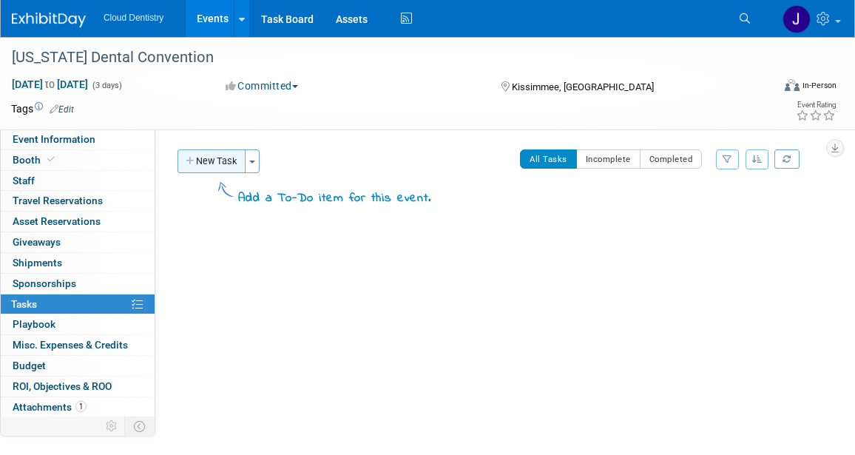
click at [231, 162] on button "New Task" at bounding box center [212, 161] width 68 height 24
